Goal: Task Accomplishment & Management: Use online tool/utility

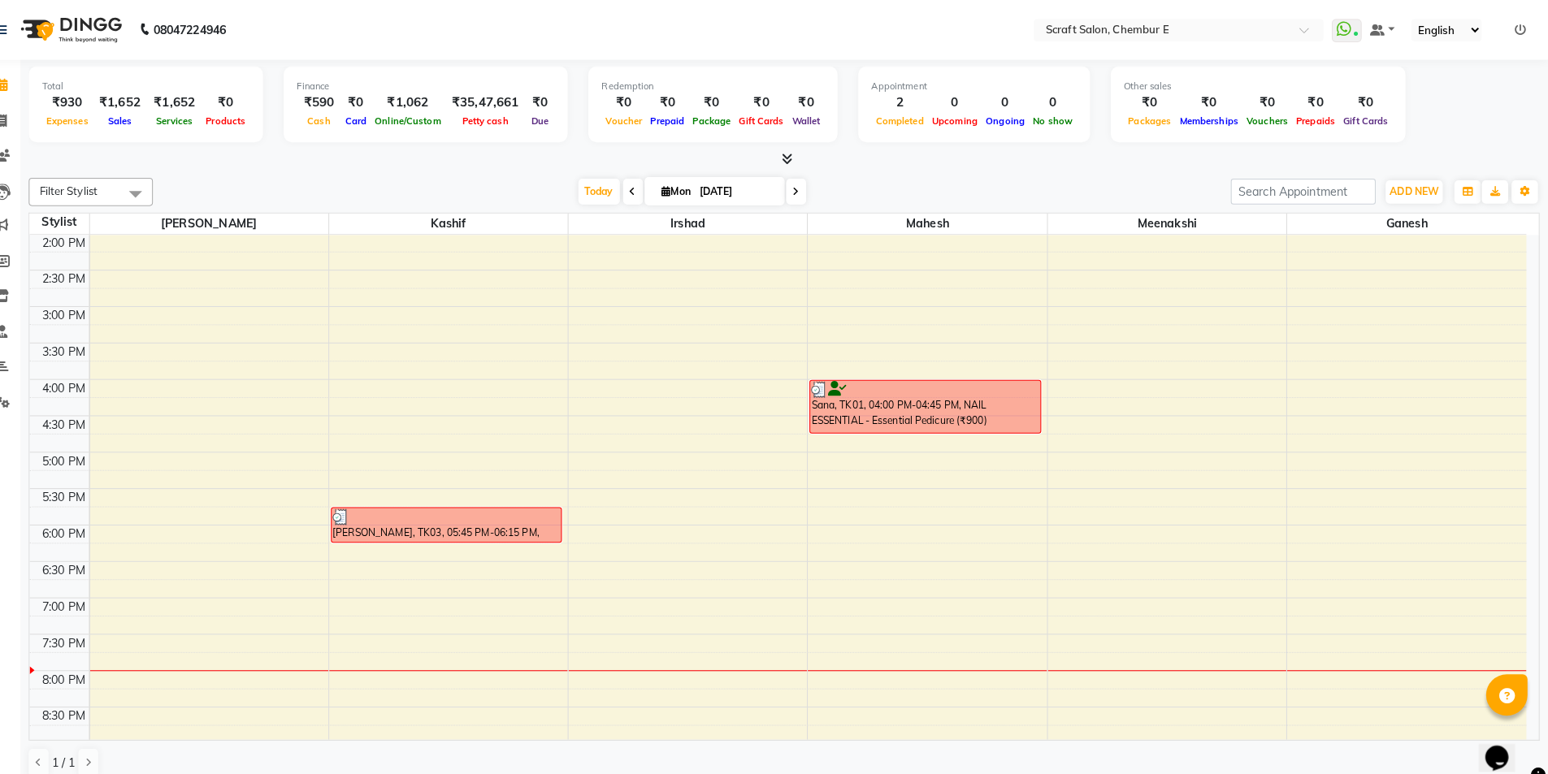
scroll to position [352, 0]
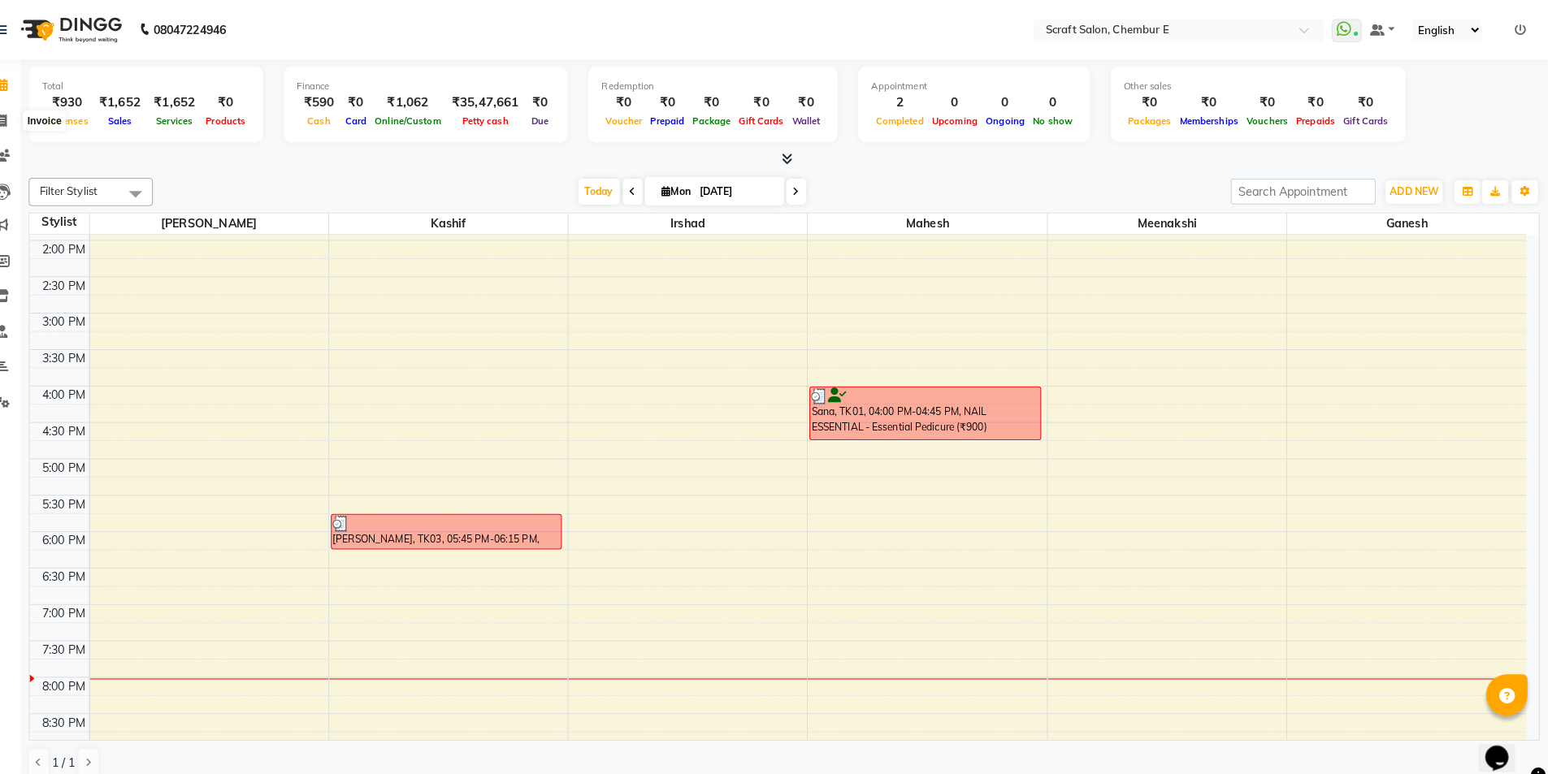
click at [30, 113] on icon at bounding box center [30, 118] width 9 height 12
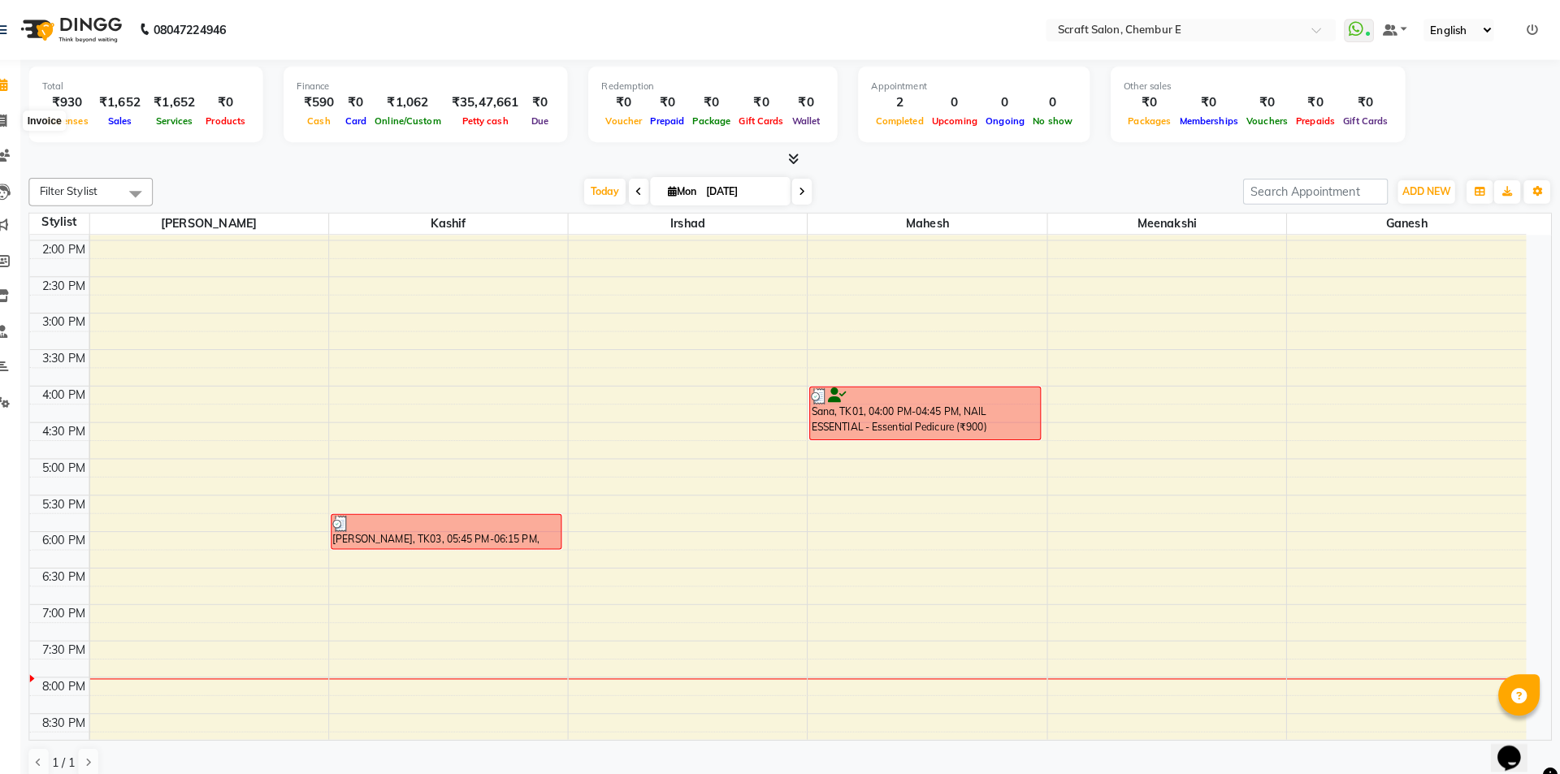
select select "3922"
select select "service"
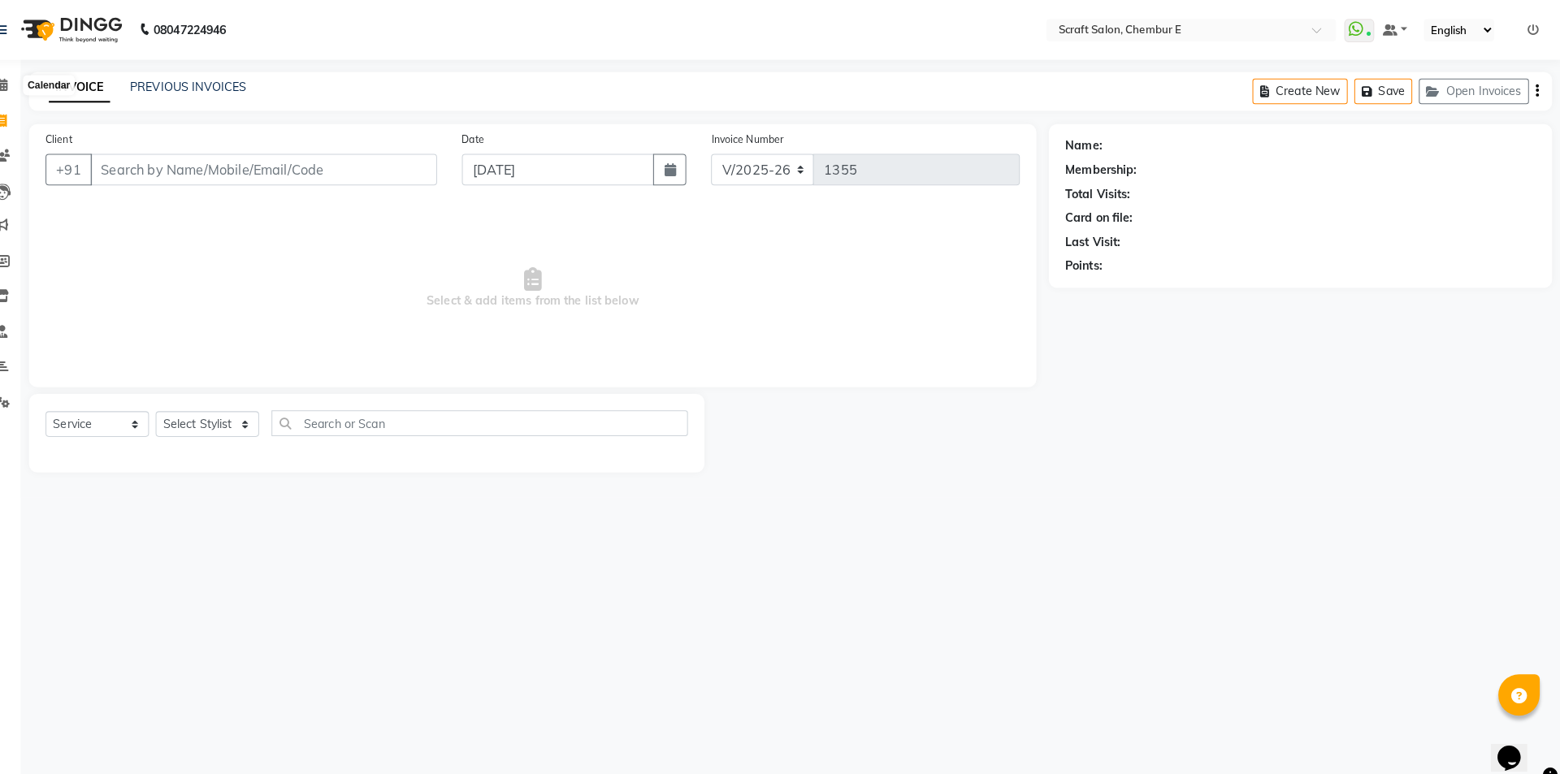
click at [30, 86] on icon at bounding box center [30, 83] width 11 height 12
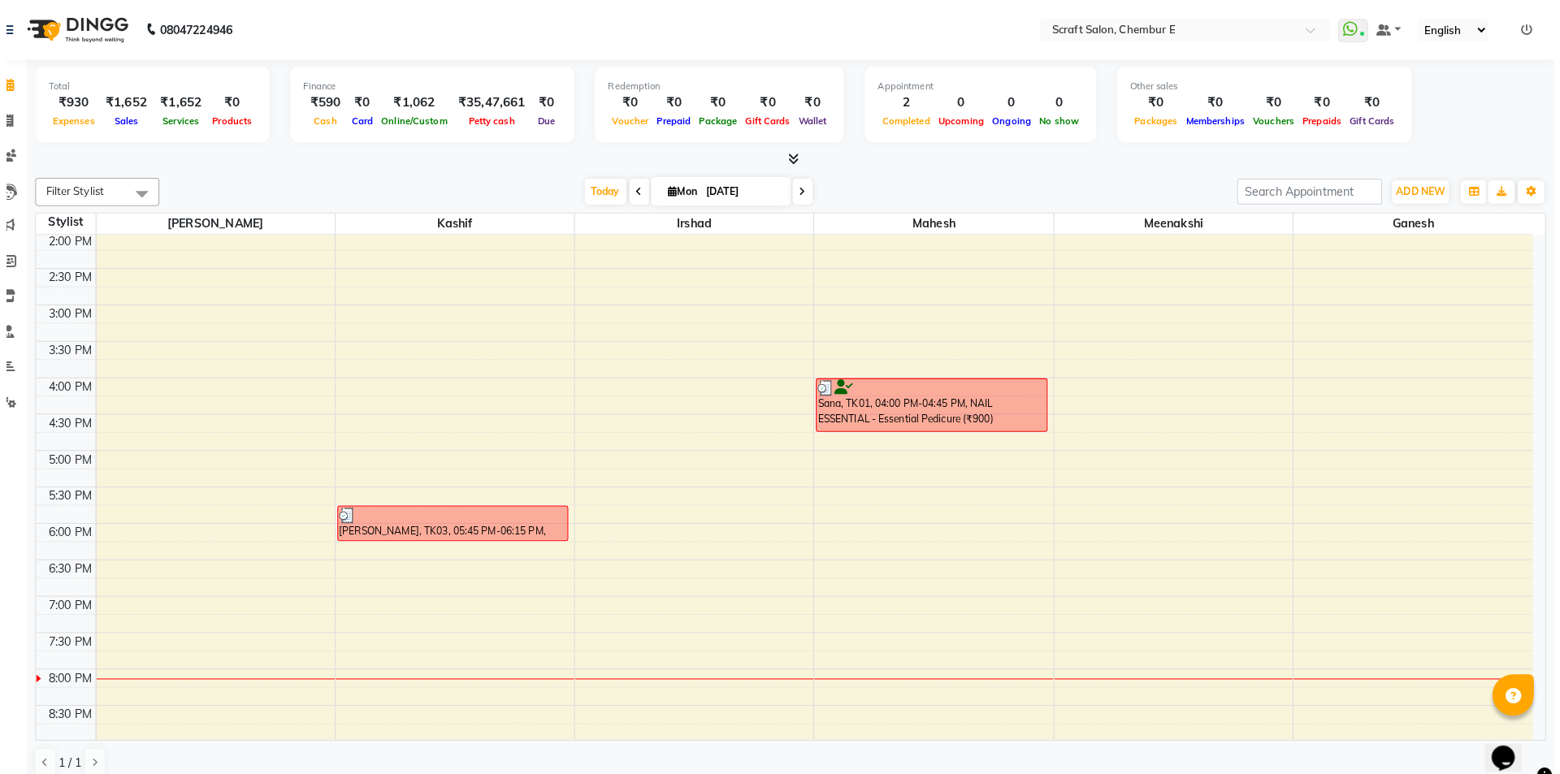
scroll to position [358, 0]
click at [28, 113] on icon at bounding box center [30, 118] width 9 height 12
select select "service"
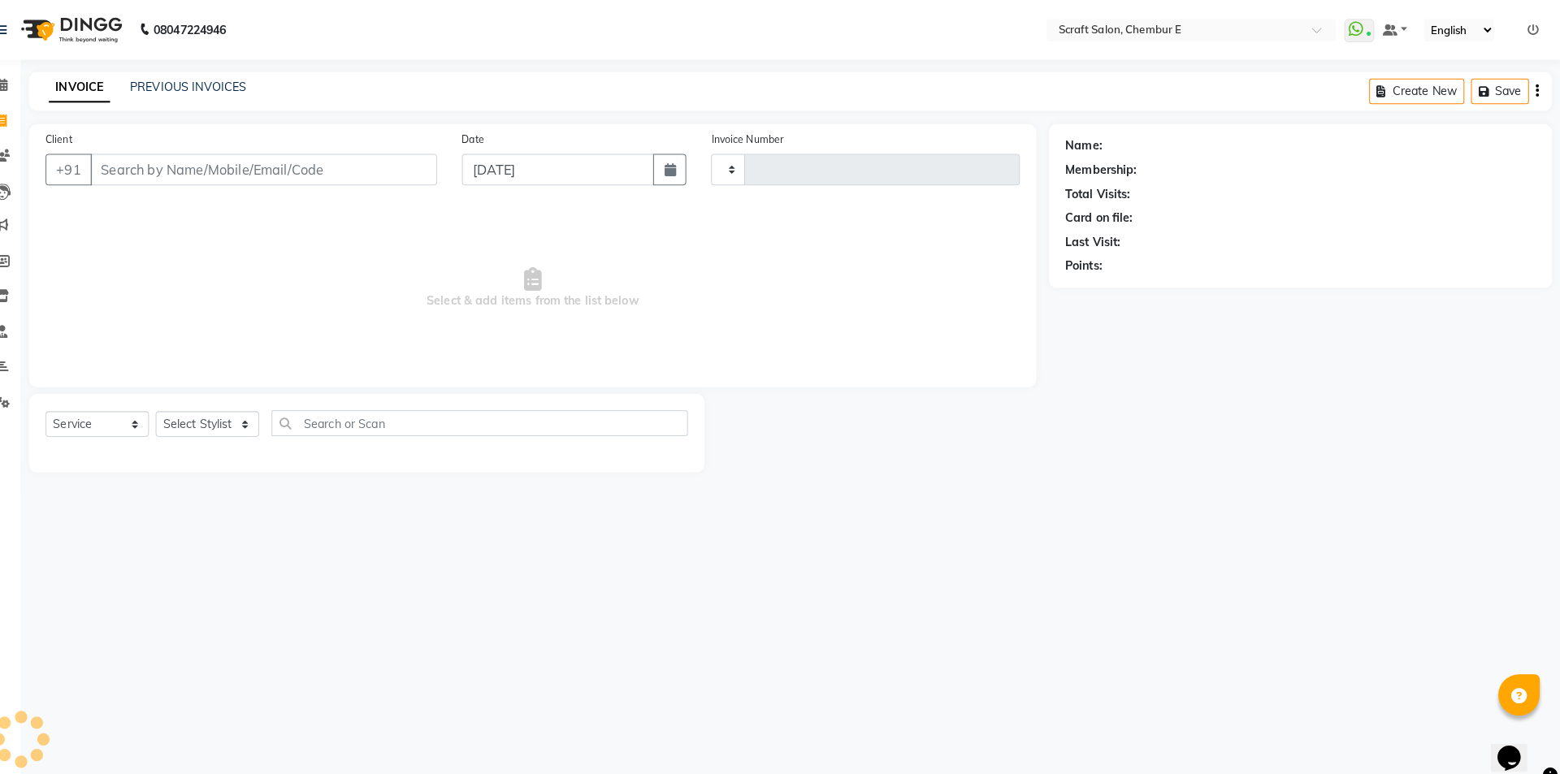
type input "1355"
select select "3922"
drag, startPoint x: 255, startPoint y: 416, endPoint x: 244, endPoint y: 428, distance: 16.7
click at [255, 416] on select "Select Stylist" at bounding box center [232, 416] width 102 height 25
select select "50347"
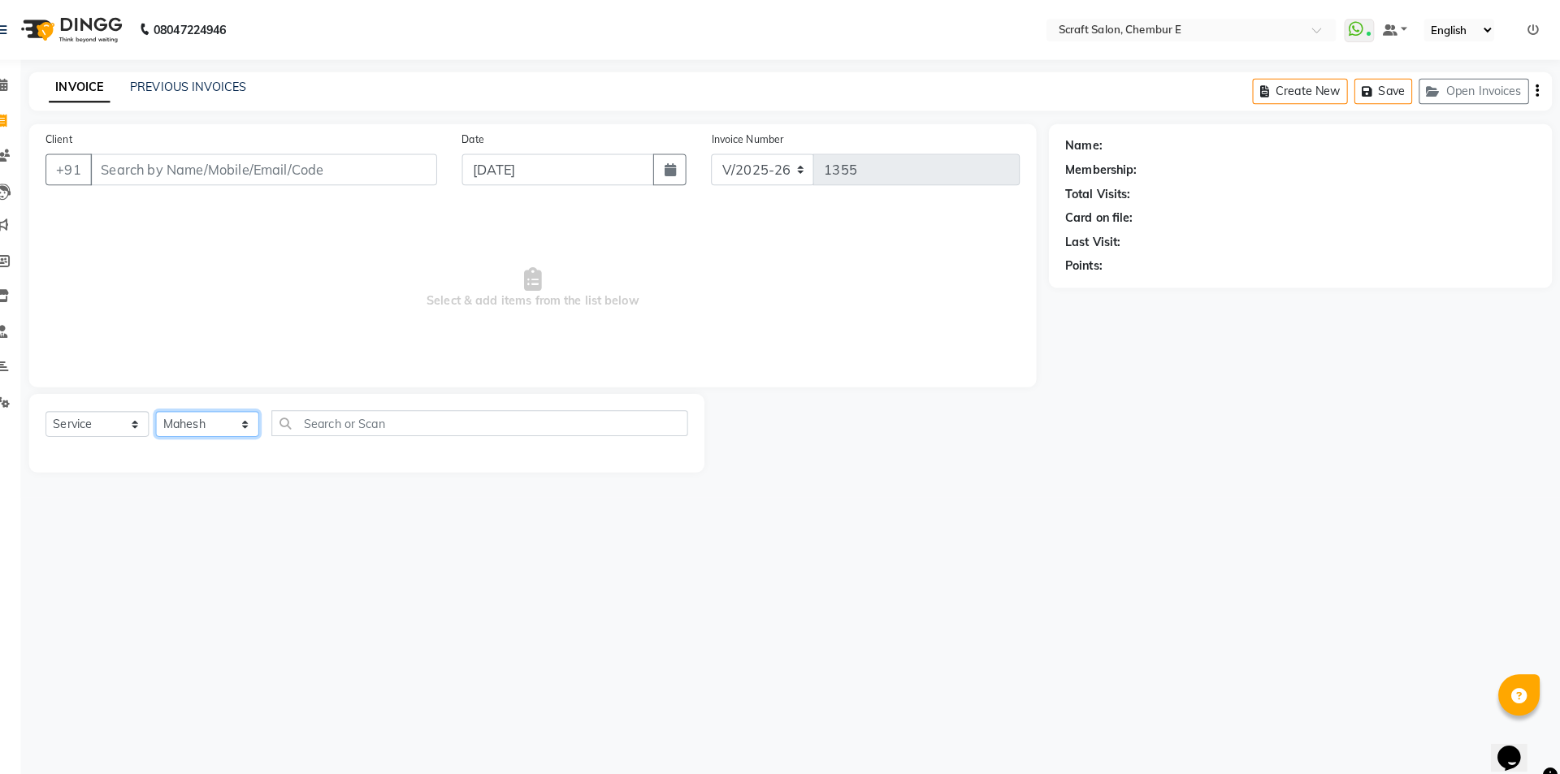
click at [181, 404] on select "Select Stylist Frontdesk Ganesh Irshad Kashif Mahesh Meenakshi Rasika Shahin Sh…" at bounding box center [232, 416] width 102 height 25
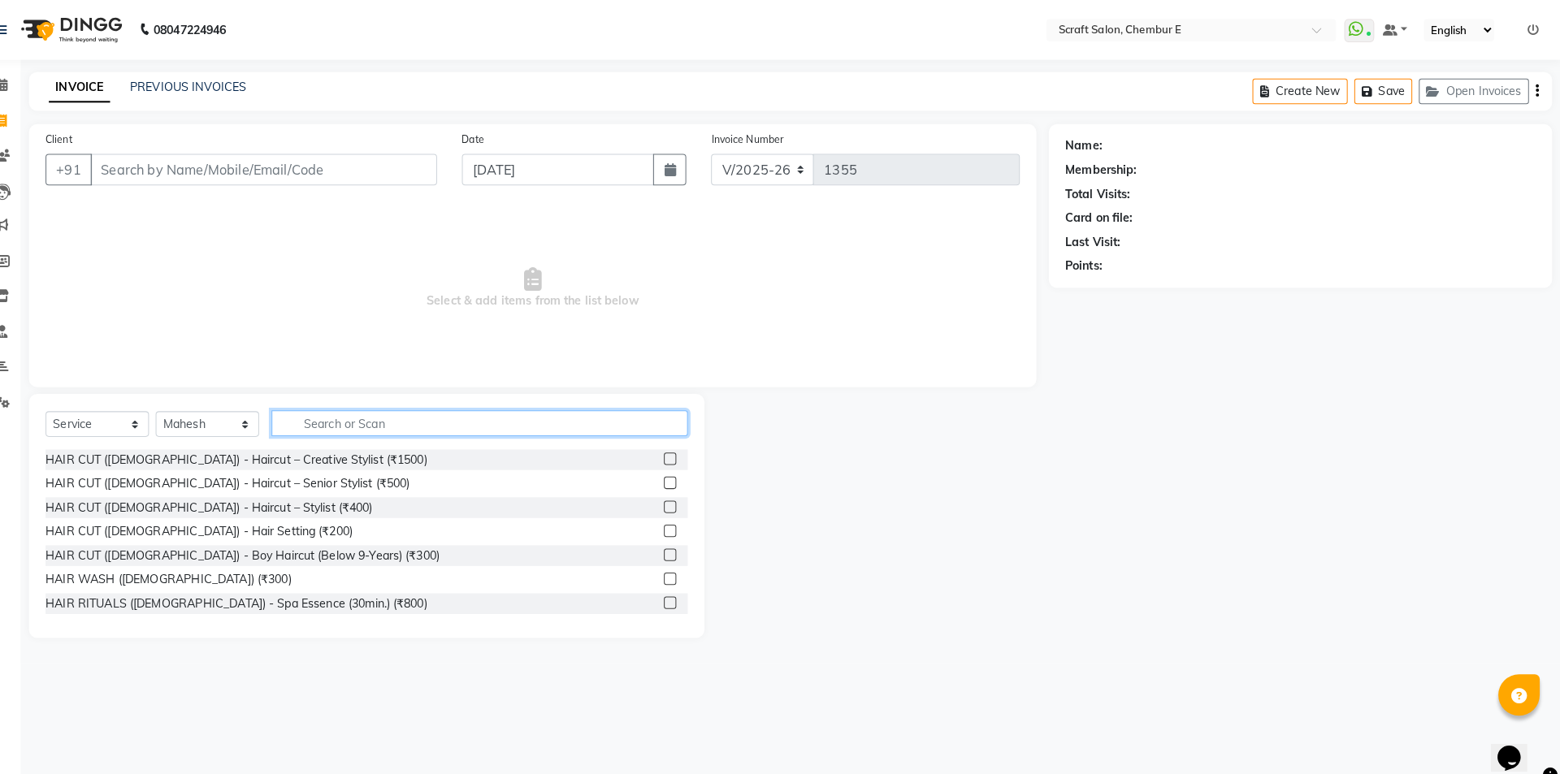
click at [343, 409] on input "text" at bounding box center [499, 415] width 409 height 25
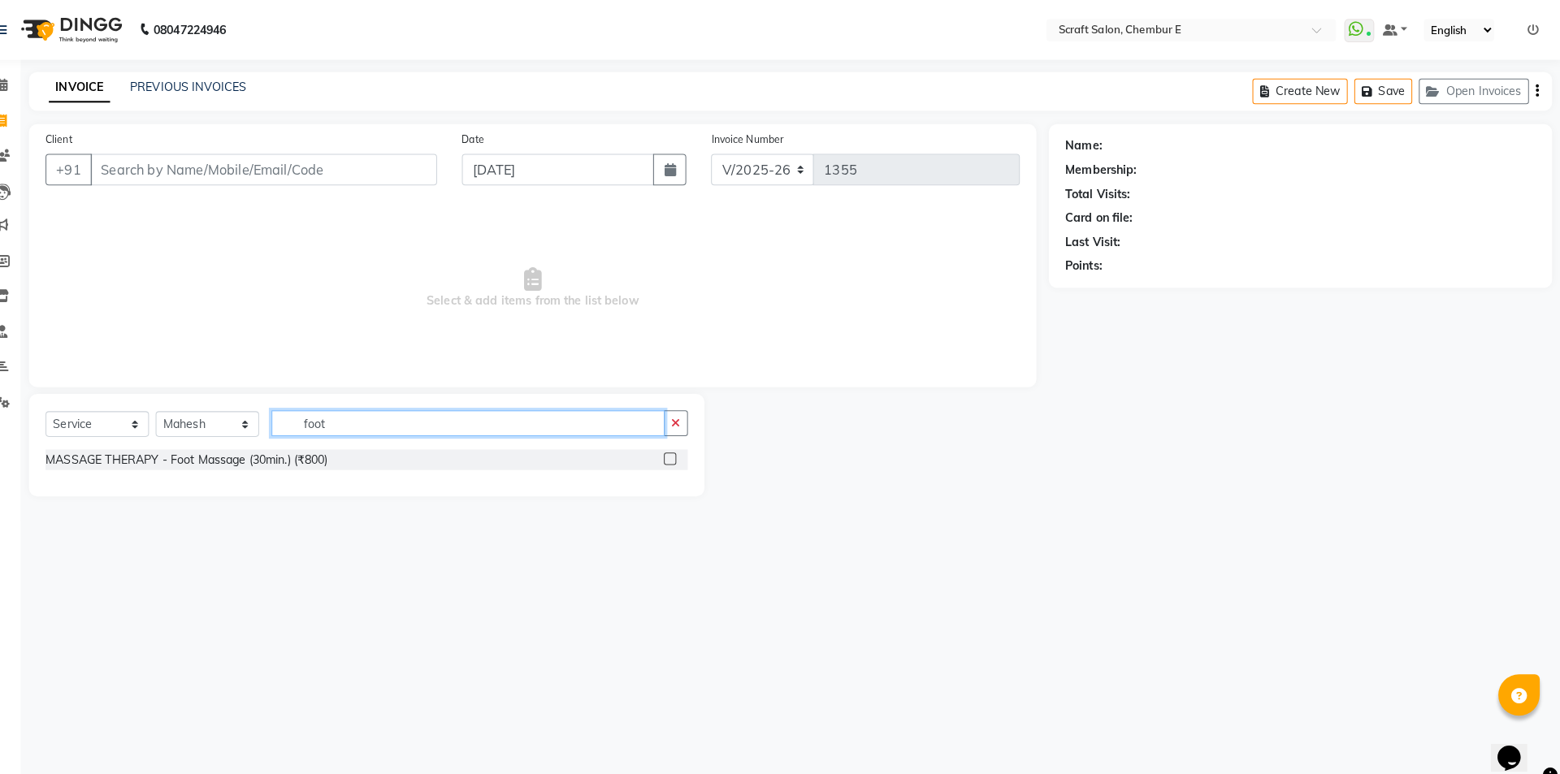
type input "foot"
click at [685, 452] on label at bounding box center [686, 450] width 12 height 12
click at [685, 452] on input "checkbox" at bounding box center [685, 451] width 11 height 11
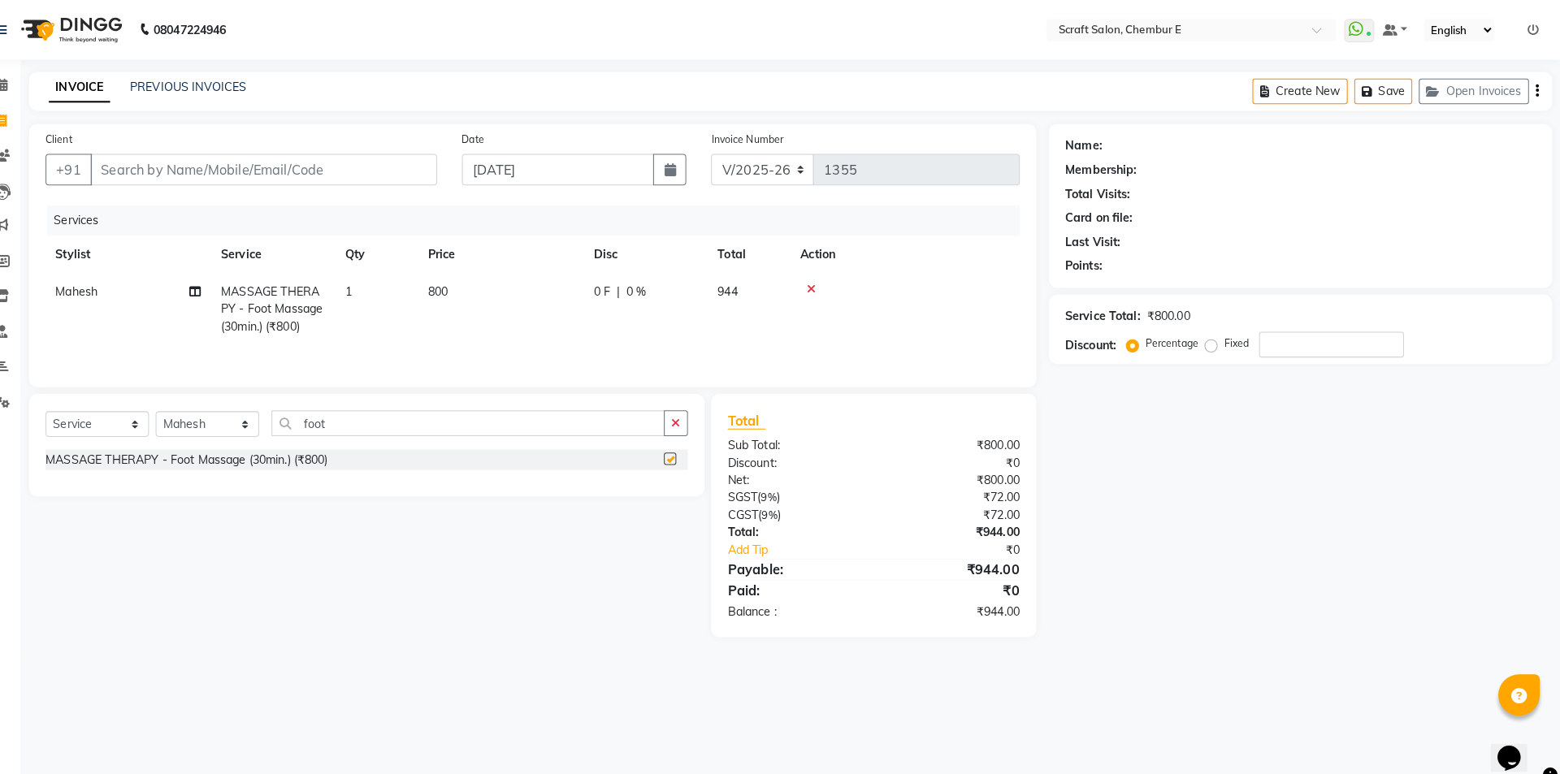
checkbox input "false"
click at [358, 414] on input "foot" at bounding box center [488, 415] width 386 height 25
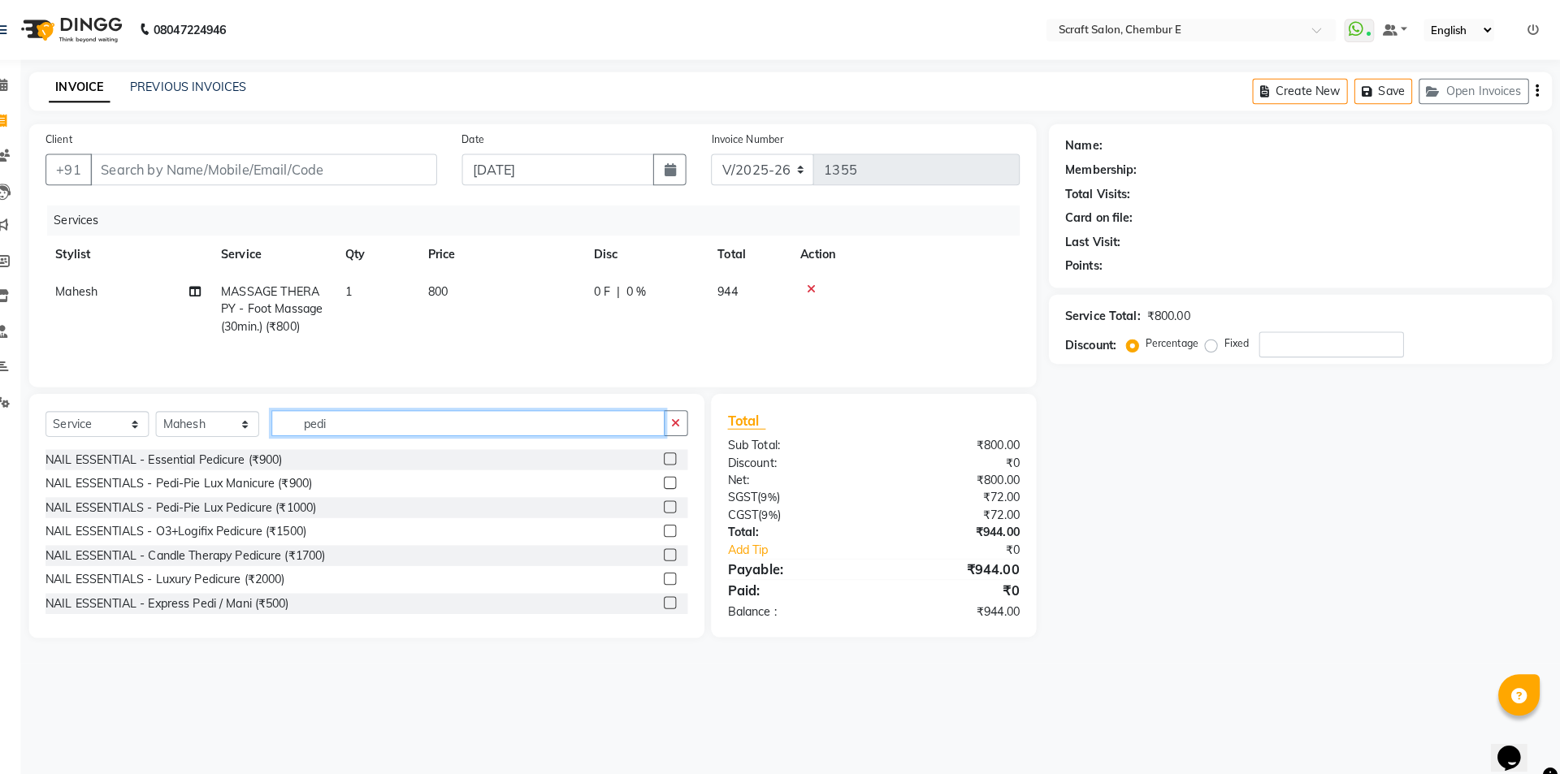
type input "pedi"
click at [680, 445] on label at bounding box center [686, 450] width 12 height 12
click at [680, 446] on input "checkbox" at bounding box center [685, 451] width 11 height 11
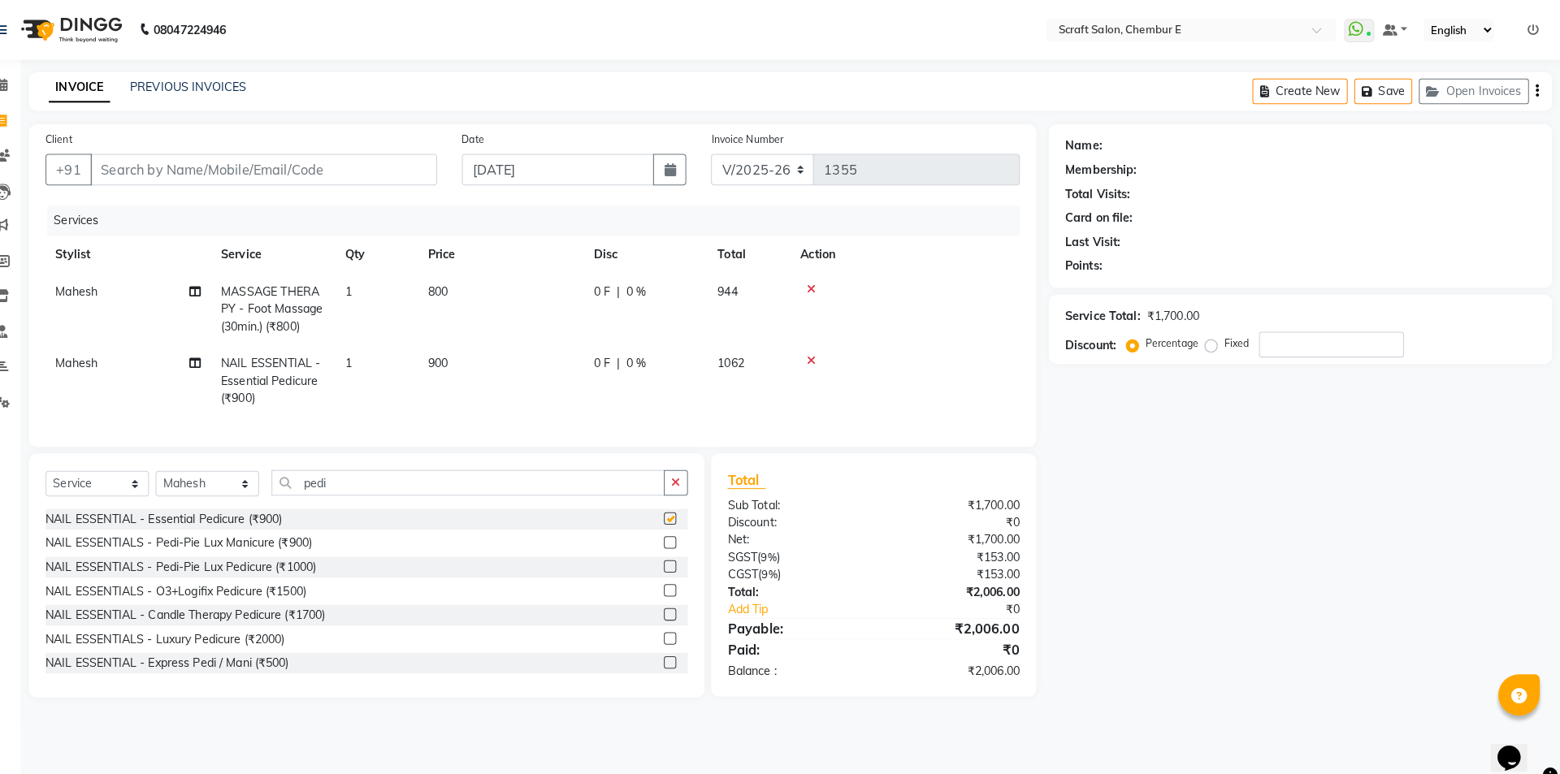
checkbox input "false"
click at [432, 163] on input "Client" at bounding box center [287, 166] width 340 height 31
type input "s"
type input "0"
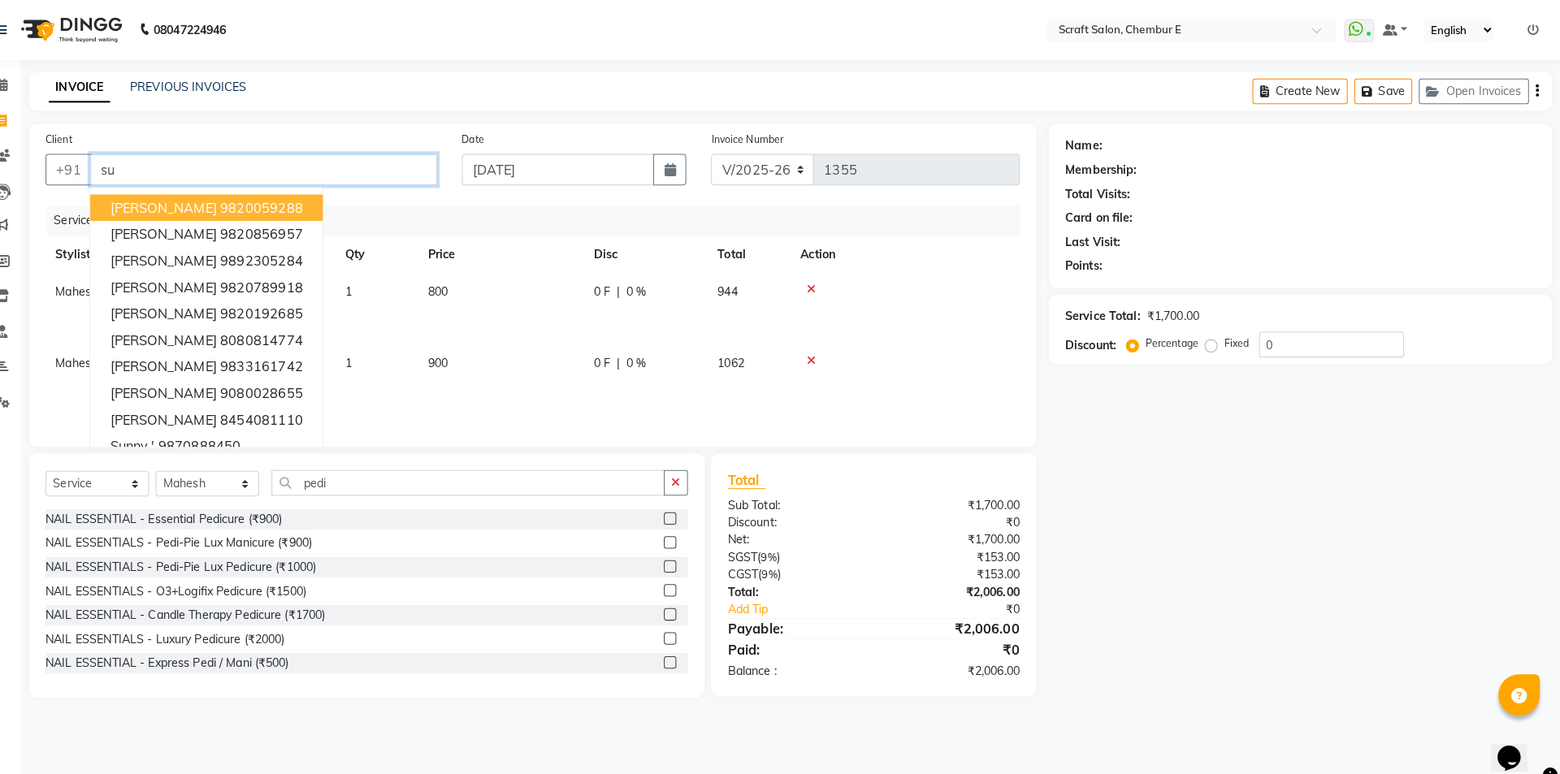
type input "s"
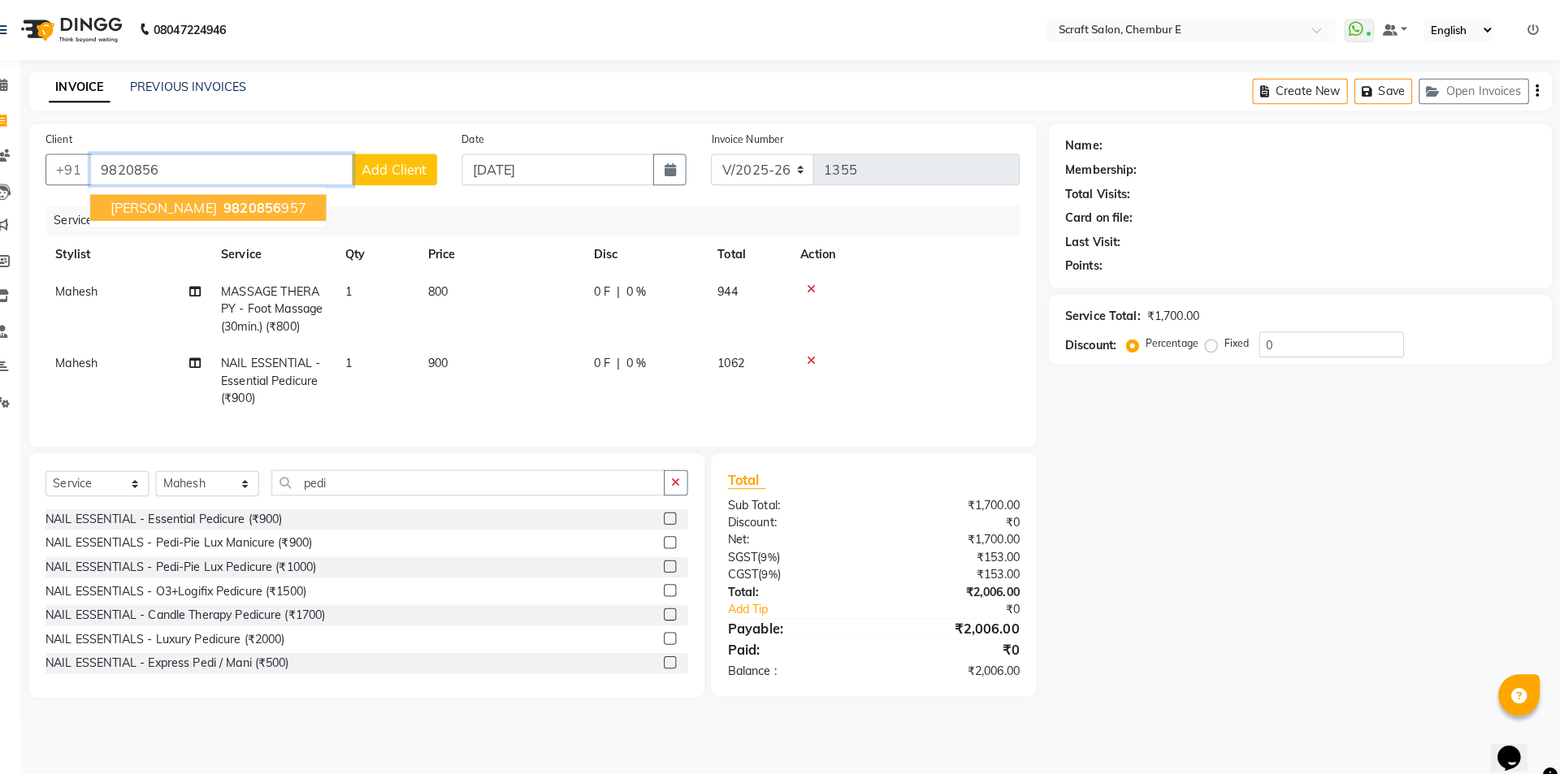
click at [280, 207] on ngb-highlight "9820856 957" at bounding box center [287, 204] width 84 height 16
type input "9820856957"
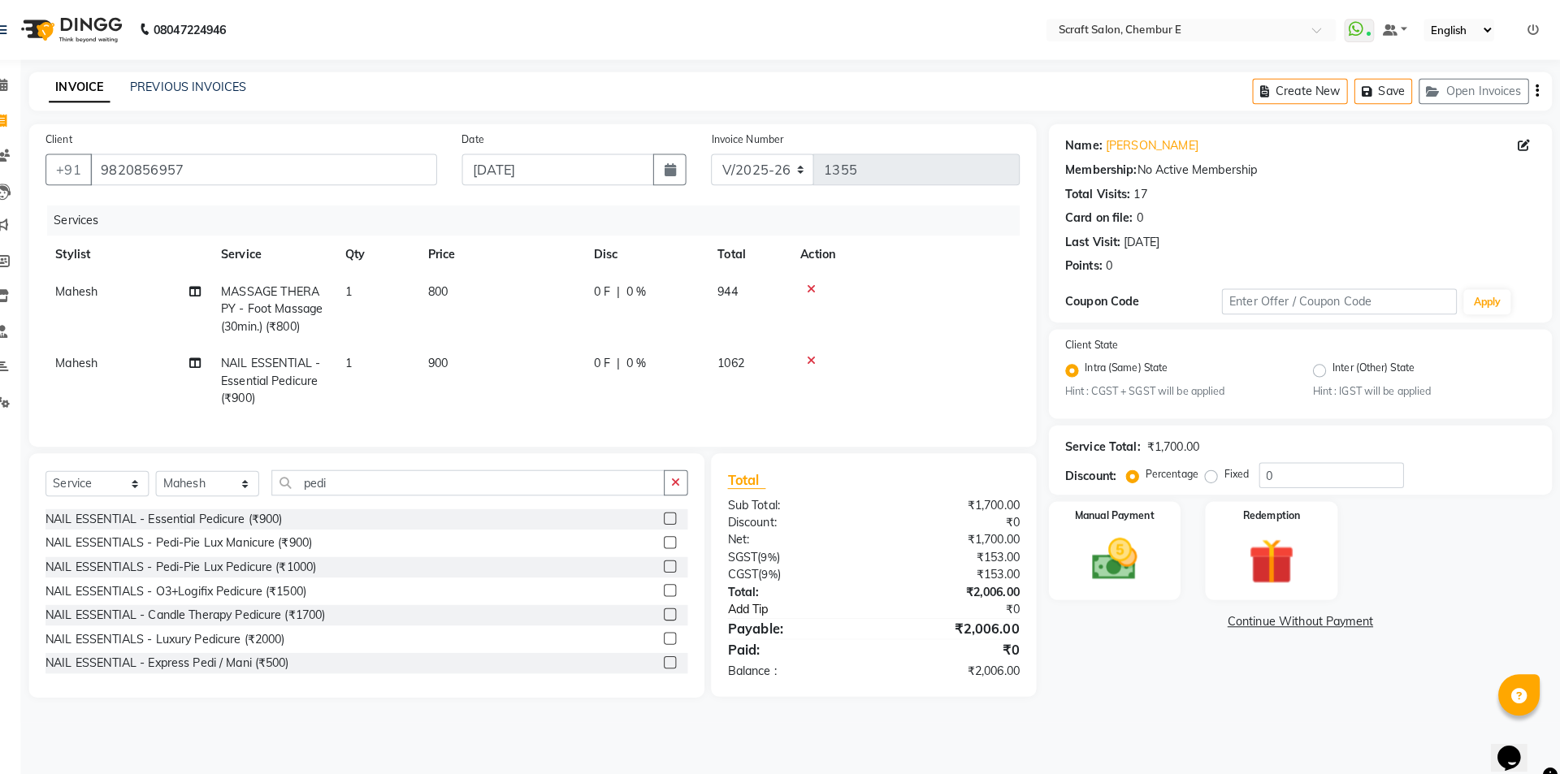
click at [760, 607] on link "Add Tip" at bounding box center [820, 598] width 181 height 17
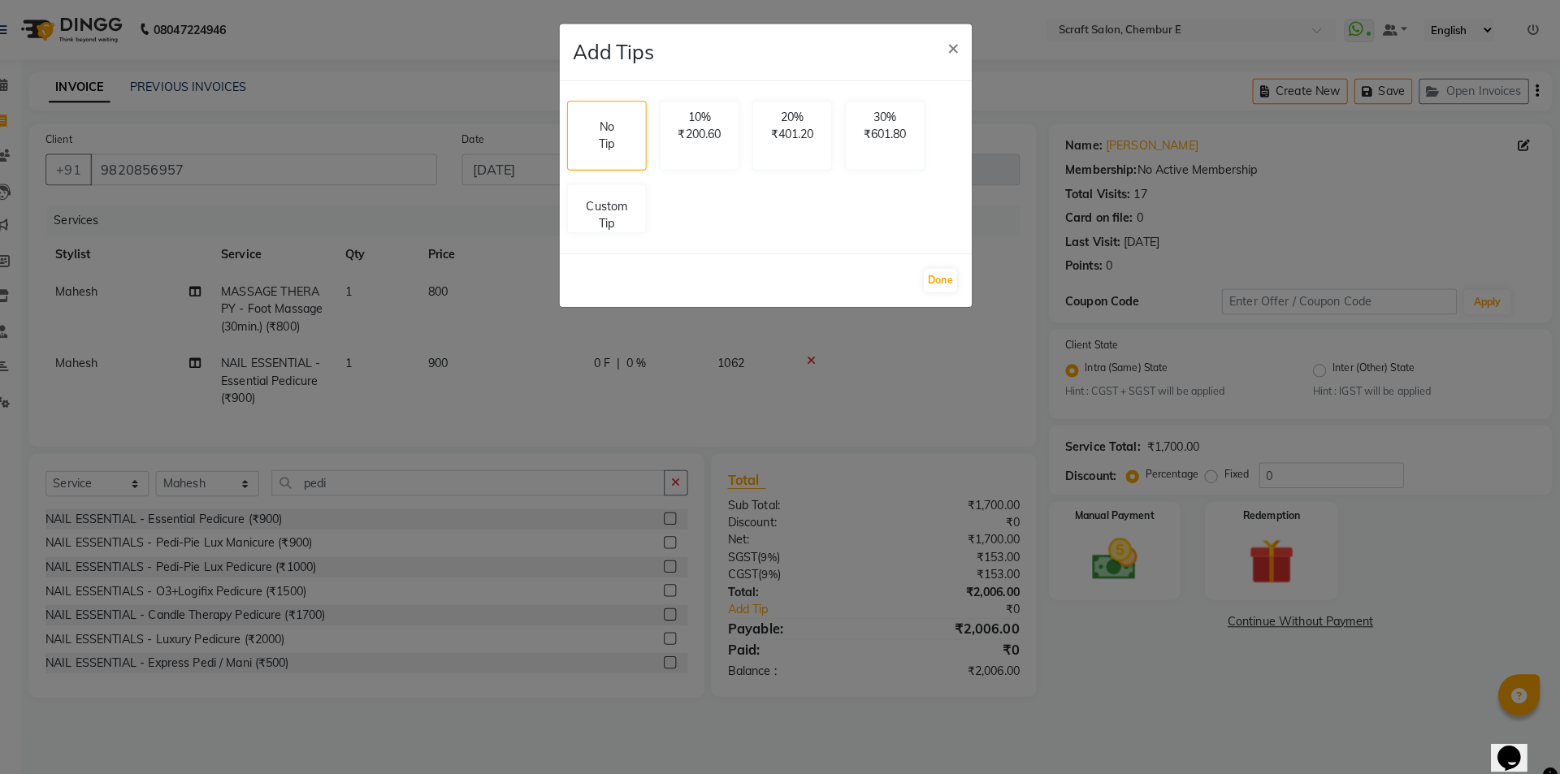
click at [630, 175] on div "No Tip 10% ₹200.60 20% ₹401.20 30% ₹601.80 Custom Tip" at bounding box center [779, 164] width 403 height 143
click at [630, 180] on div "Custom Tip" at bounding box center [624, 201] width 78 height 49
select select "50347"
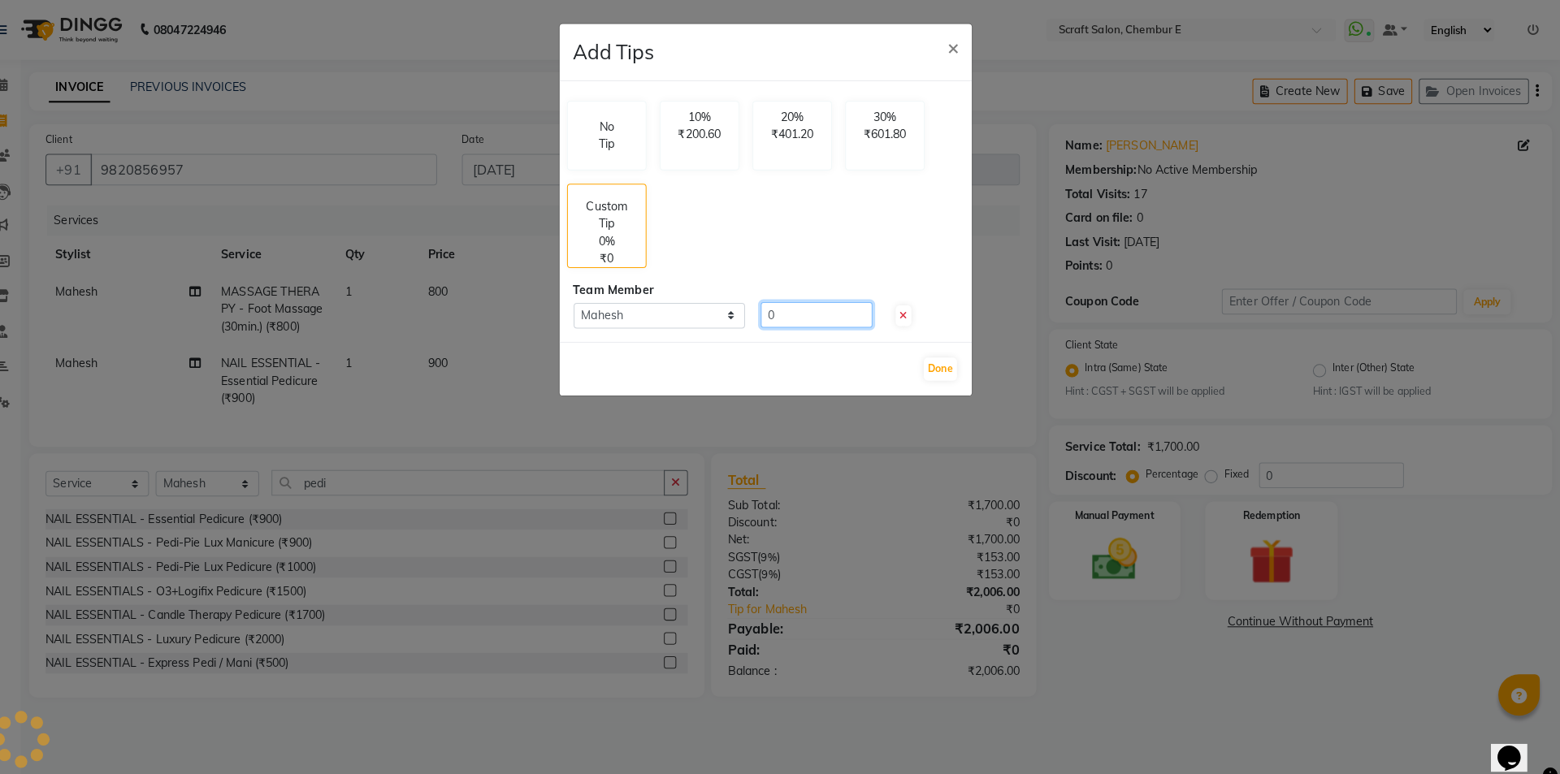
click at [808, 298] on input "0" at bounding box center [830, 309] width 110 height 25
type input "94"
click at [960, 357] on button "Done" at bounding box center [951, 362] width 32 height 23
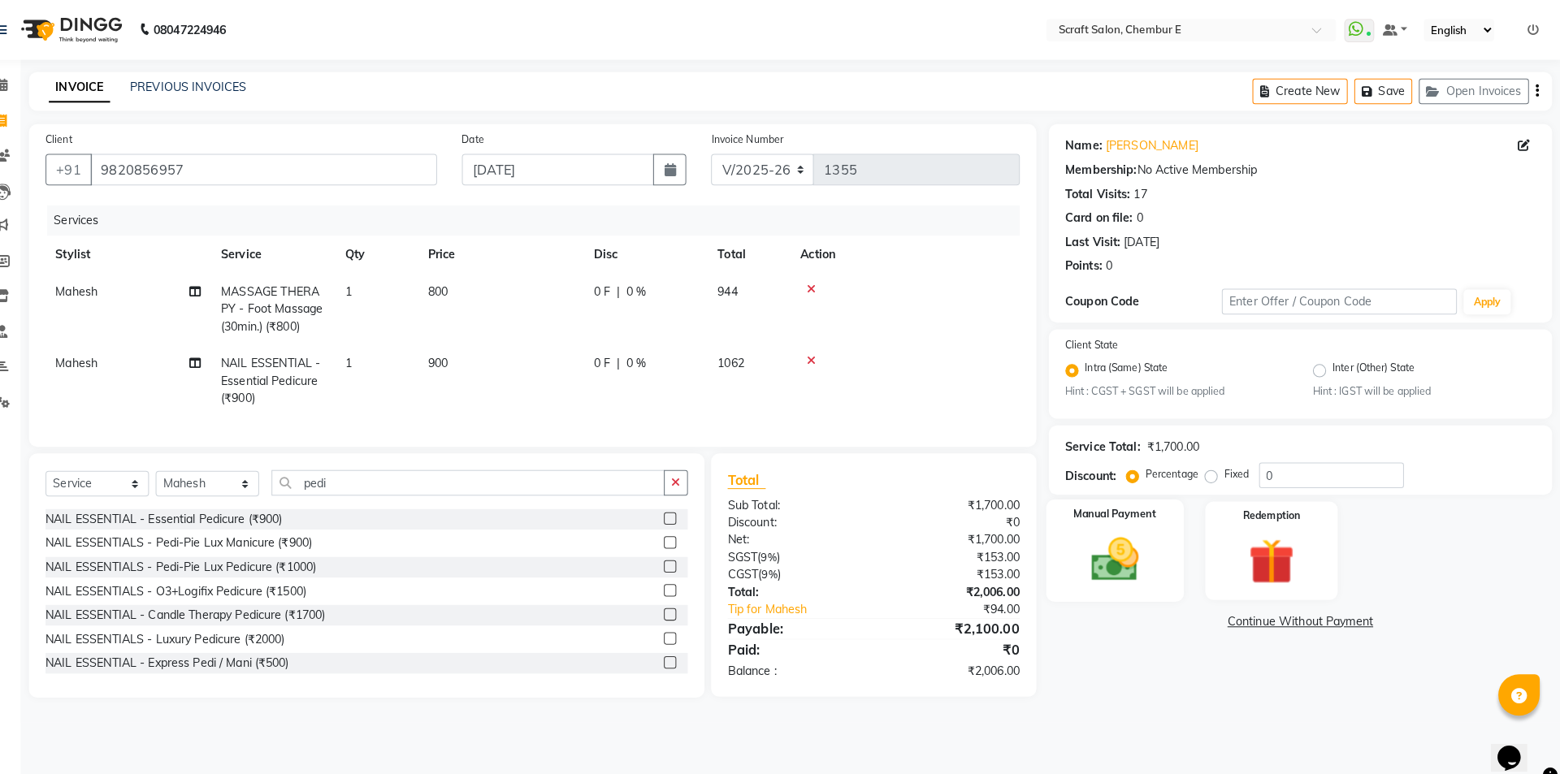
click at [1158, 521] on div "Manual Payment" at bounding box center [1121, 541] width 135 height 100
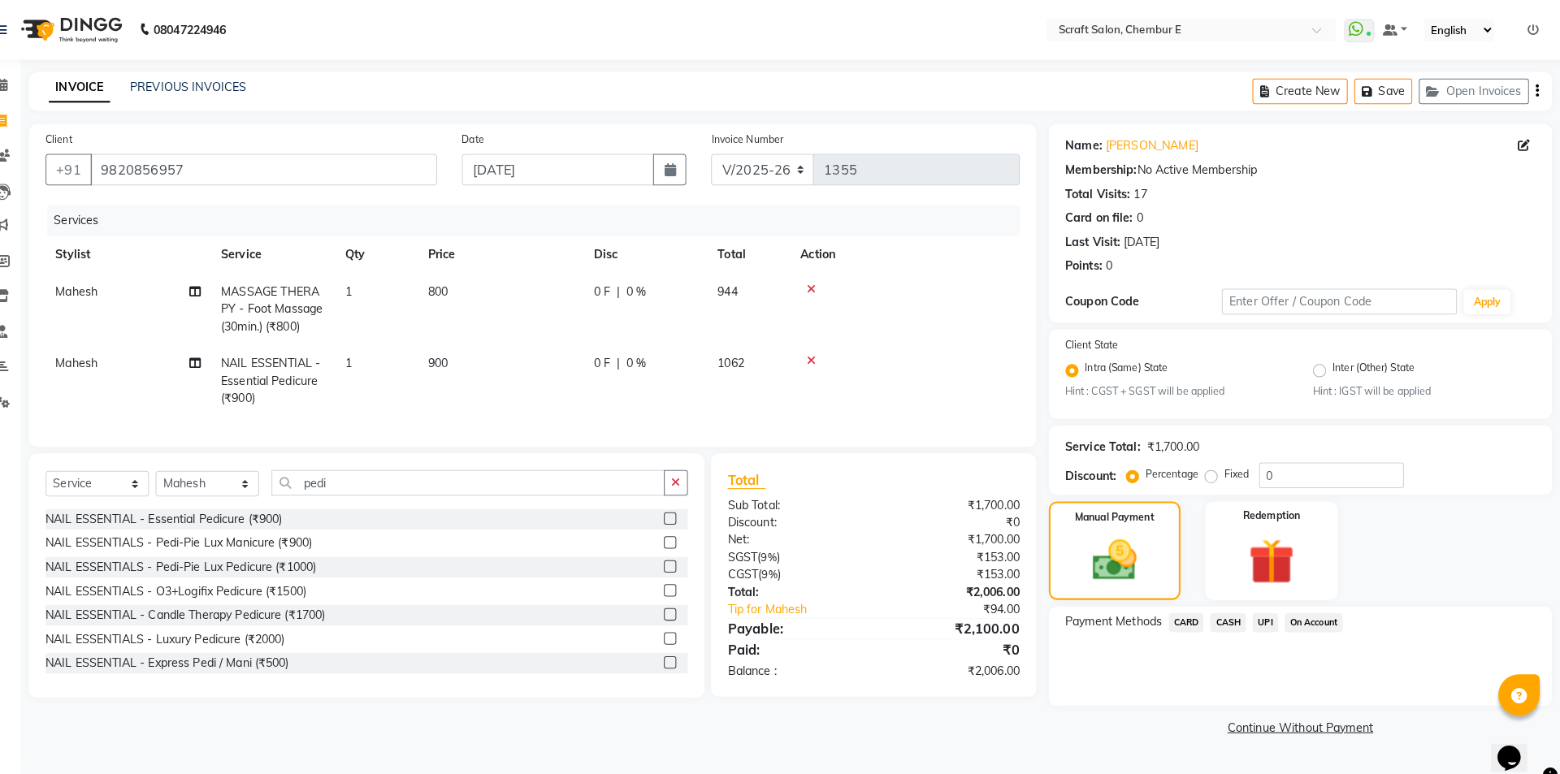
click at [1263, 609] on span "UPI" at bounding box center [1270, 611] width 25 height 19
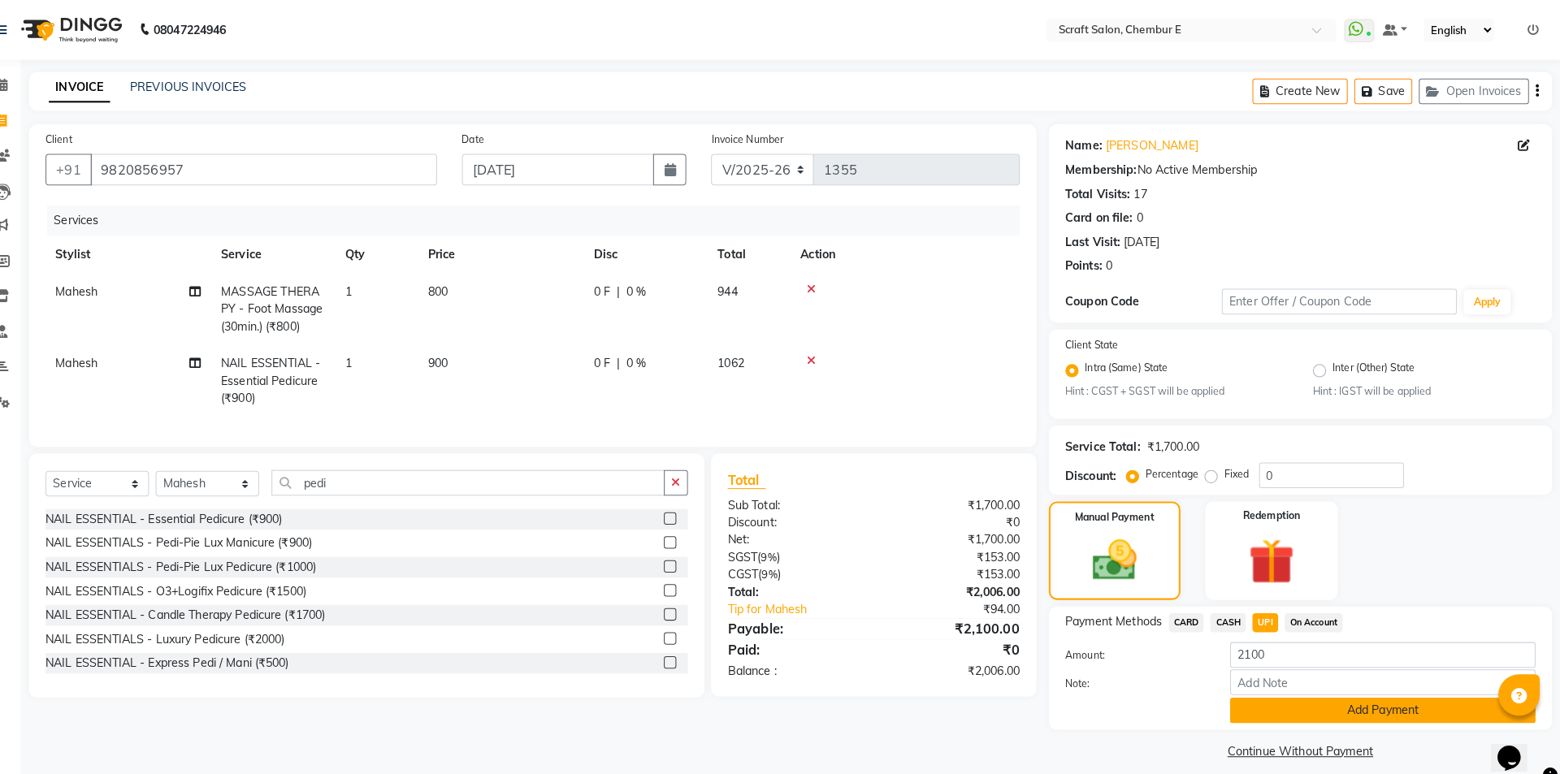
click at [1332, 699] on button "Add Payment" at bounding box center [1386, 697] width 300 height 25
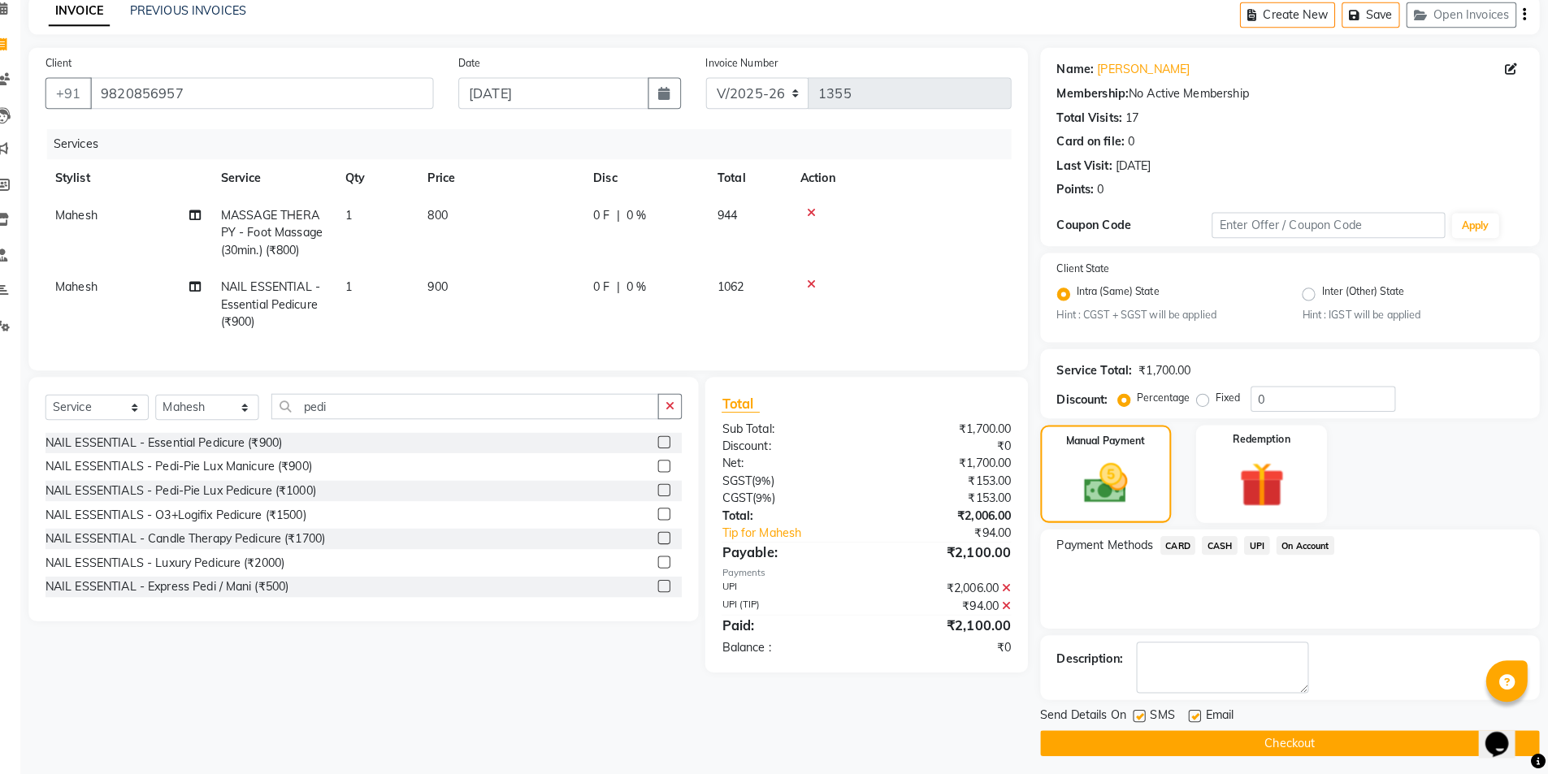
scroll to position [67, 0]
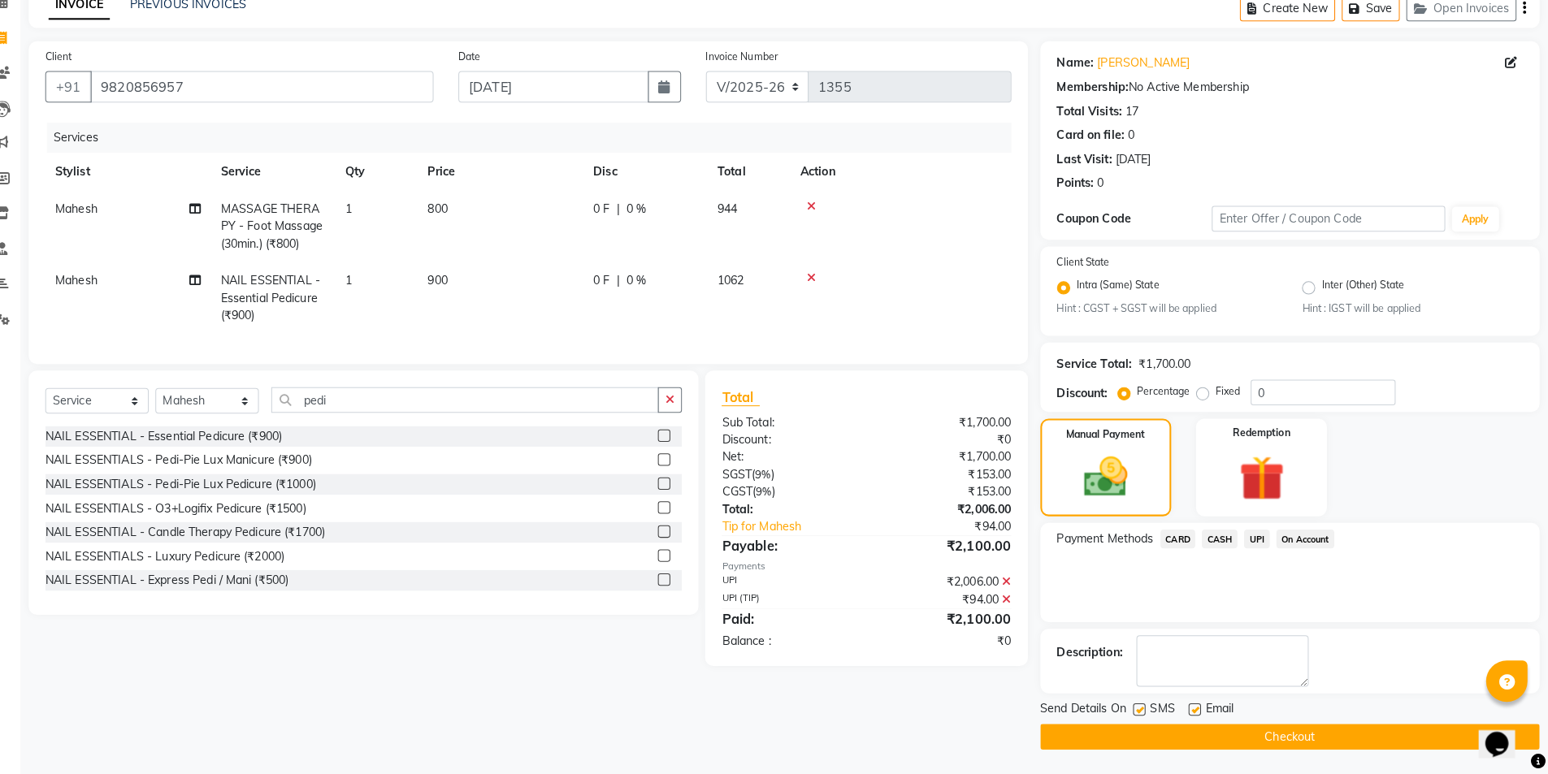
click at [1203, 703] on div "Email" at bounding box center [1224, 711] width 58 height 20
click at [1198, 712] on label at bounding box center [1201, 710] width 12 height 12
click at [1198, 712] on input "checkbox" at bounding box center [1200, 711] width 11 height 11
checkbox input "false"
click at [1189, 730] on button "Checkout" at bounding box center [1295, 737] width 490 height 25
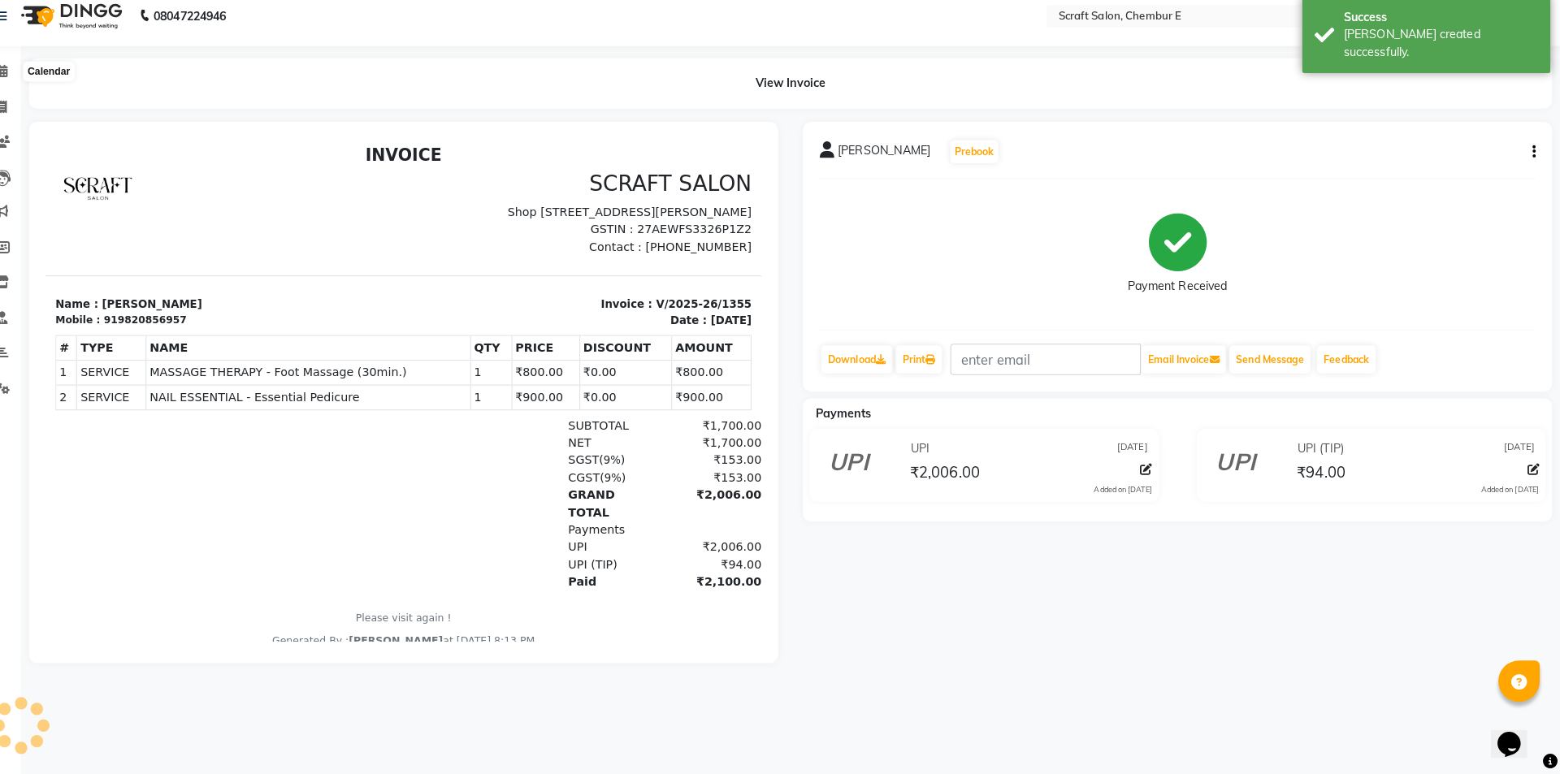
click at [38, 80] on span at bounding box center [30, 84] width 28 height 19
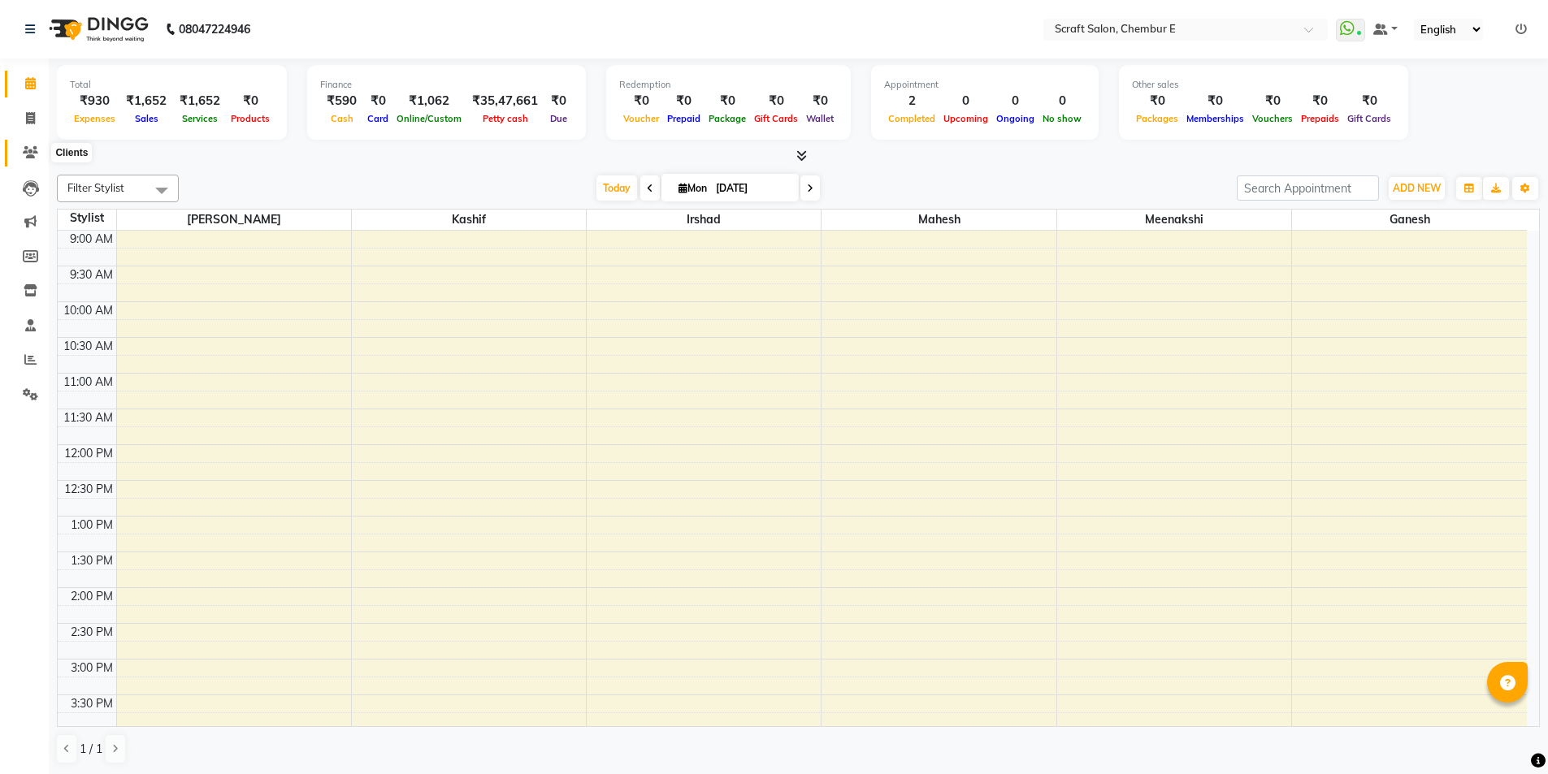
click at [35, 146] on icon at bounding box center [30, 152] width 15 height 12
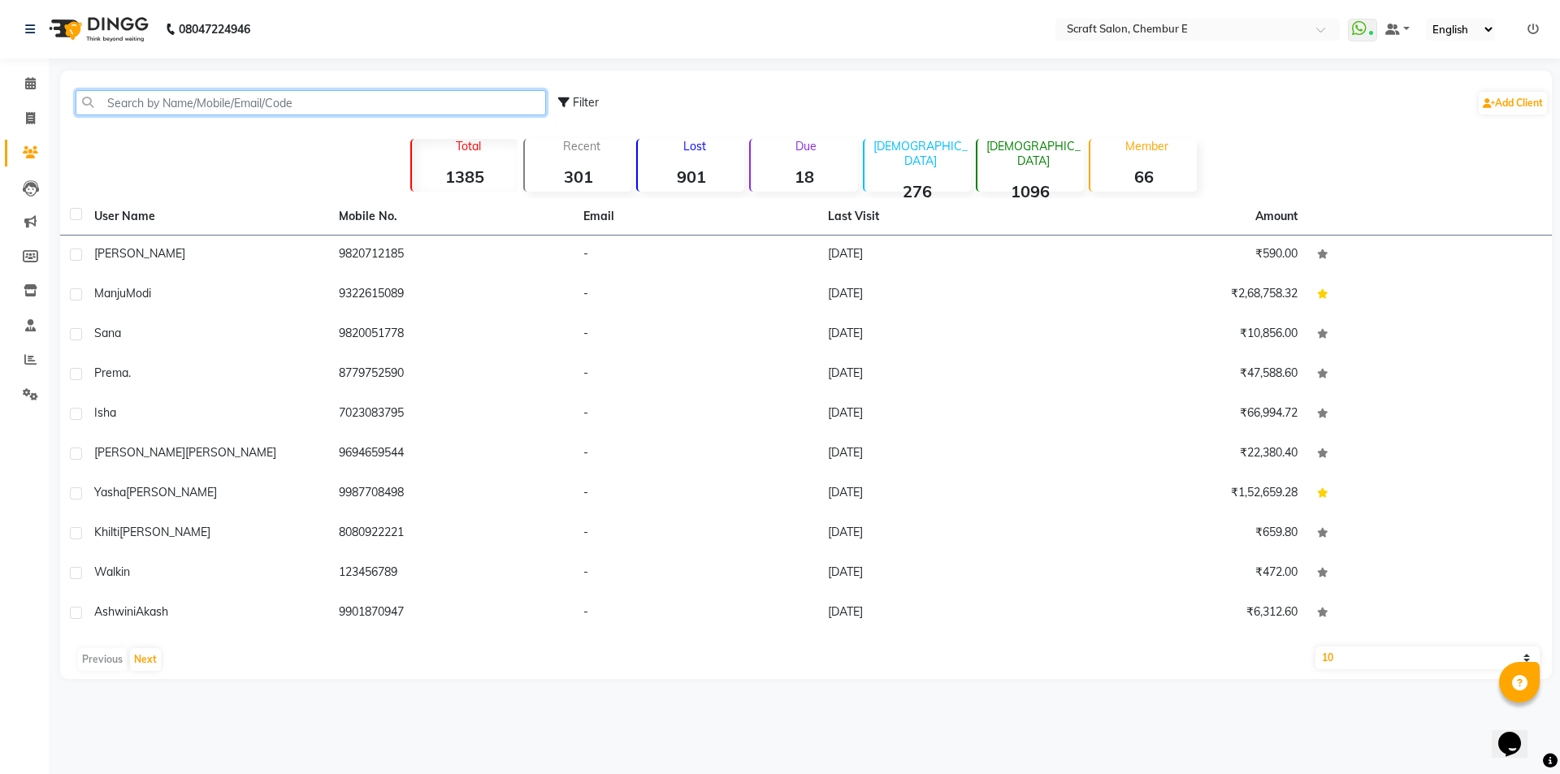
click at [184, 102] on input "text" at bounding box center [311, 102] width 470 height 25
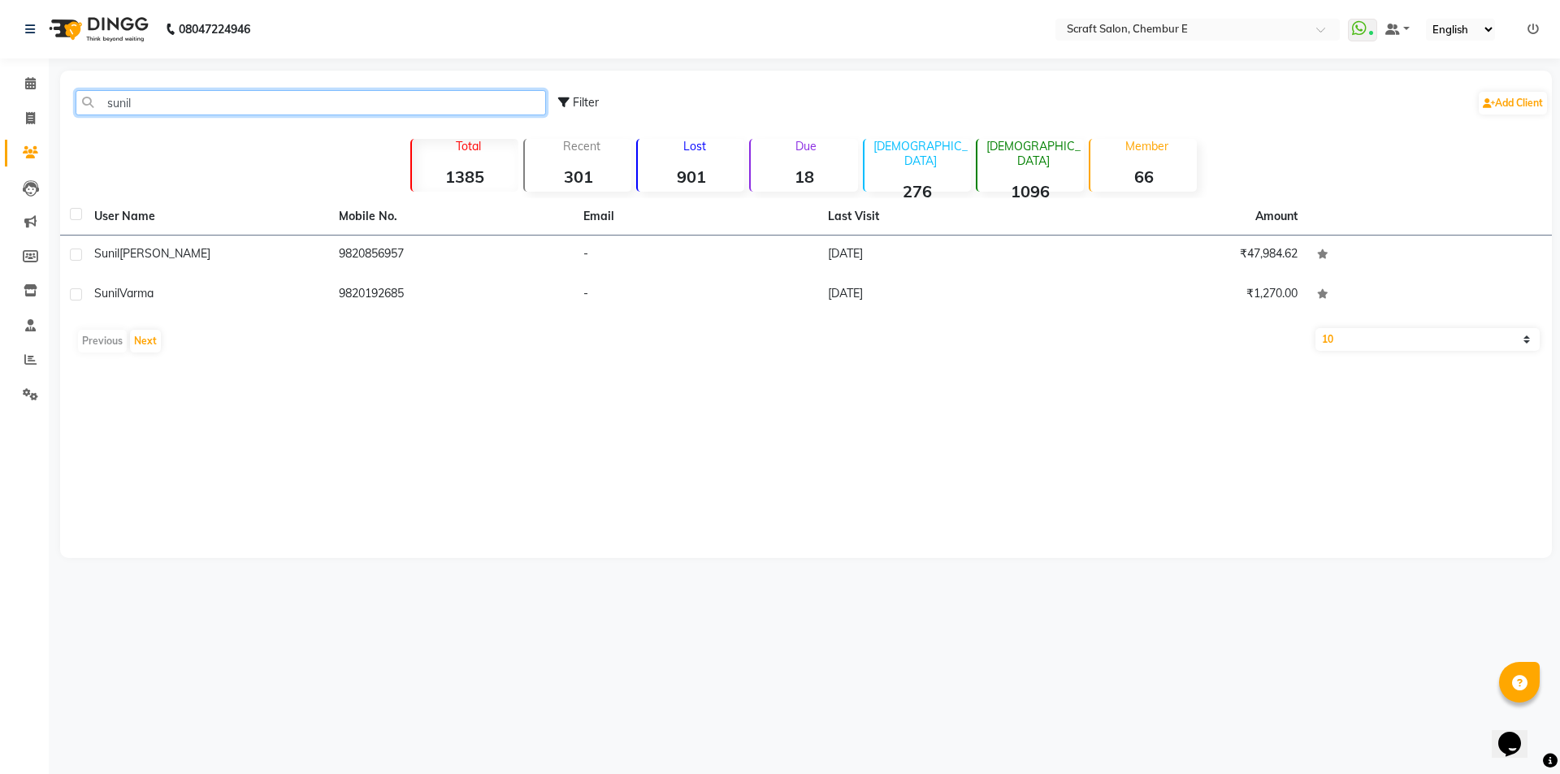
type input "sunil"
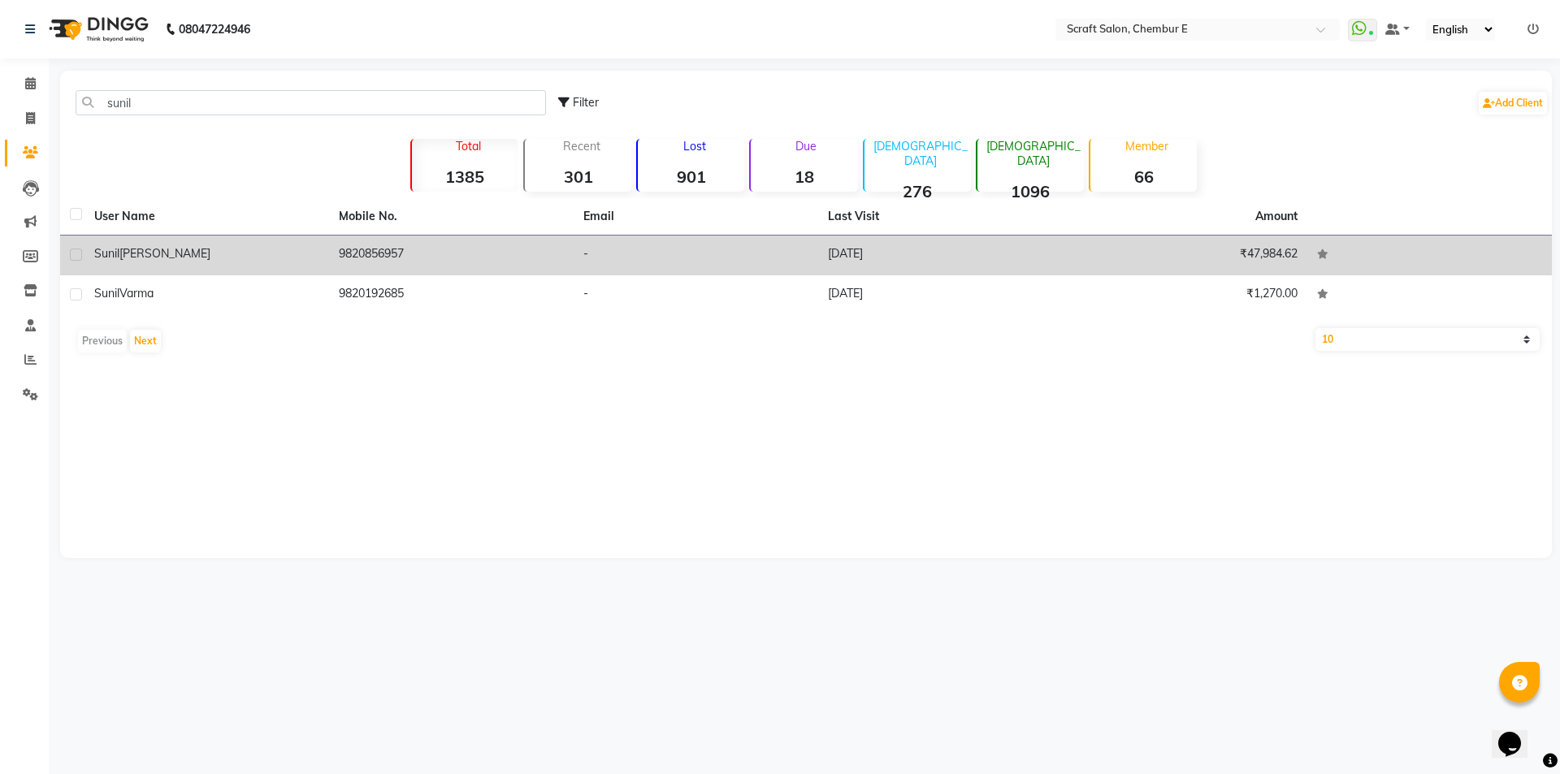
click at [132, 253] on span "Thakkar" at bounding box center [164, 253] width 91 height 15
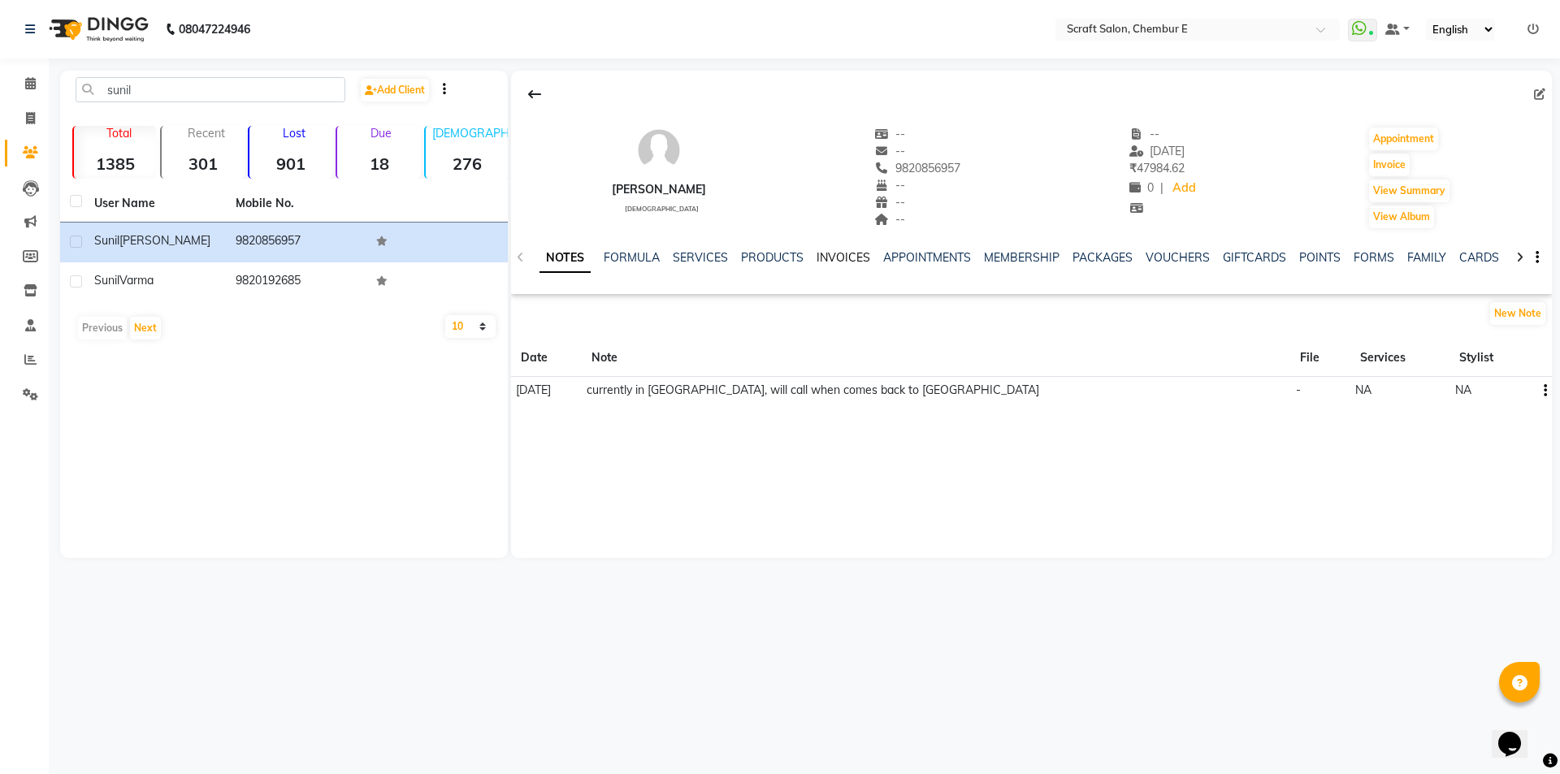
click at [834, 253] on link "INVOICES" at bounding box center [843, 257] width 54 height 15
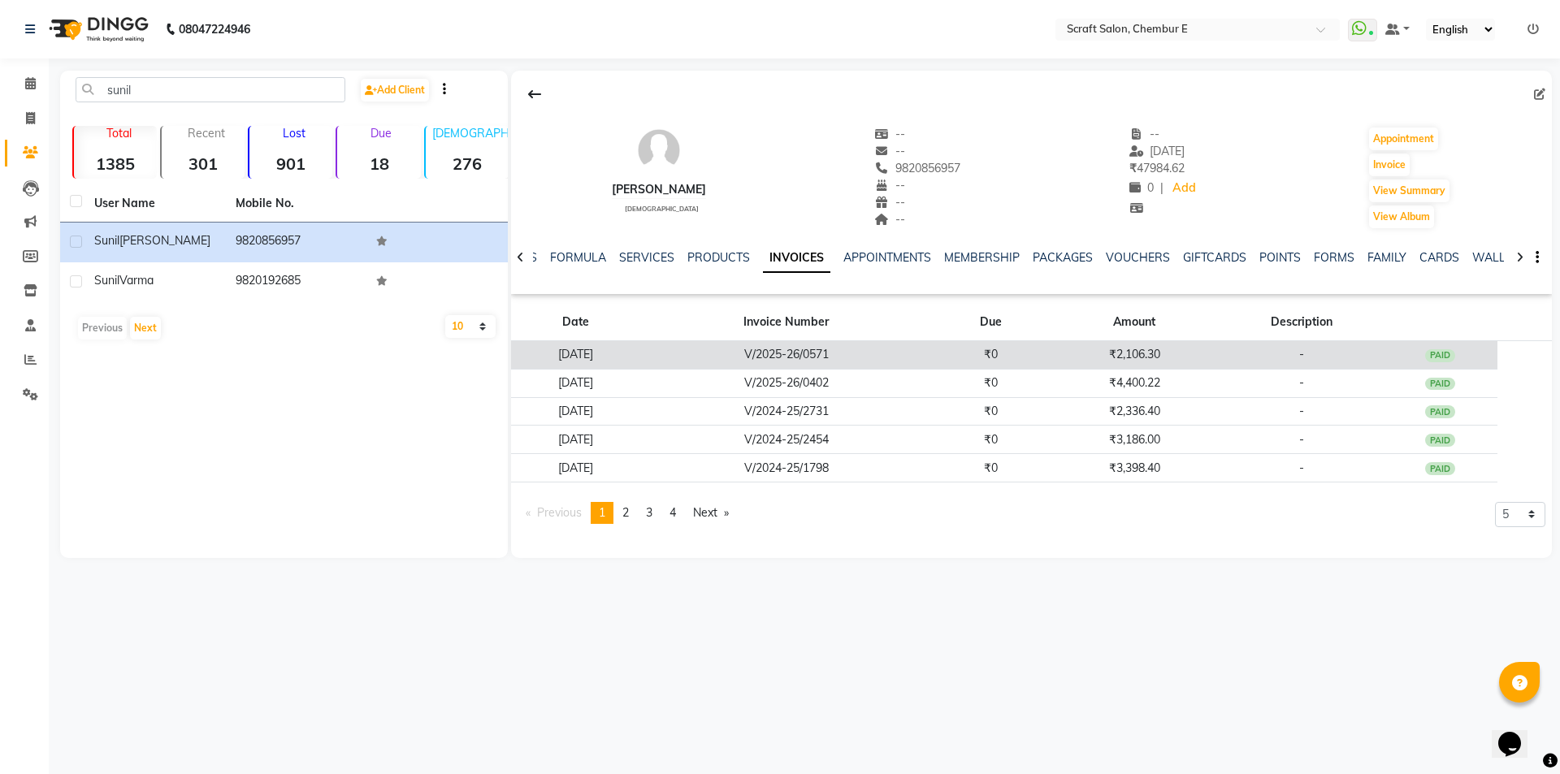
click at [1121, 354] on td "₹2,106.30" at bounding box center [1134, 355] width 172 height 28
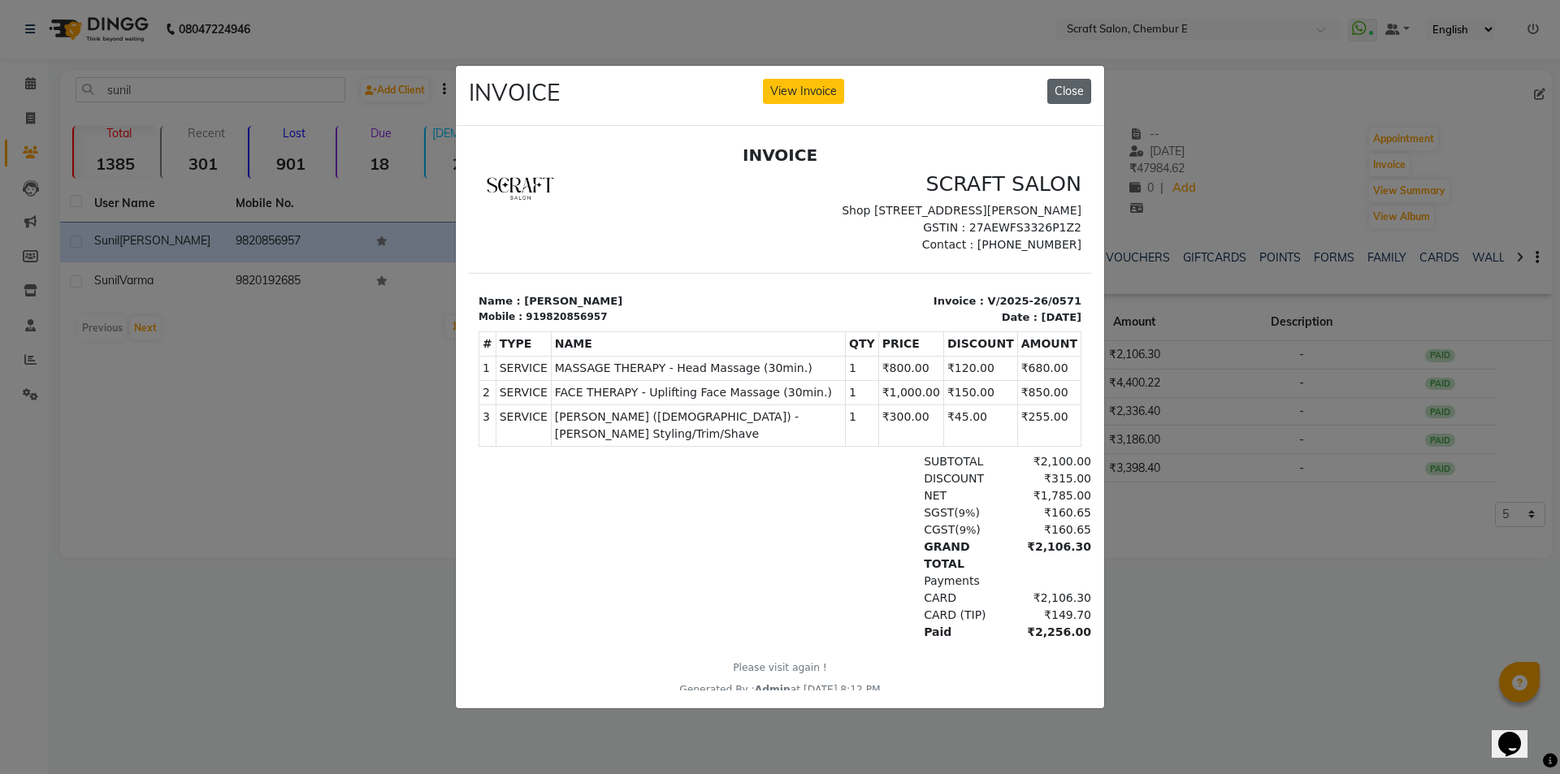
click at [1074, 80] on button "Close" at bounding box center [1069, 91] width 44 height 25
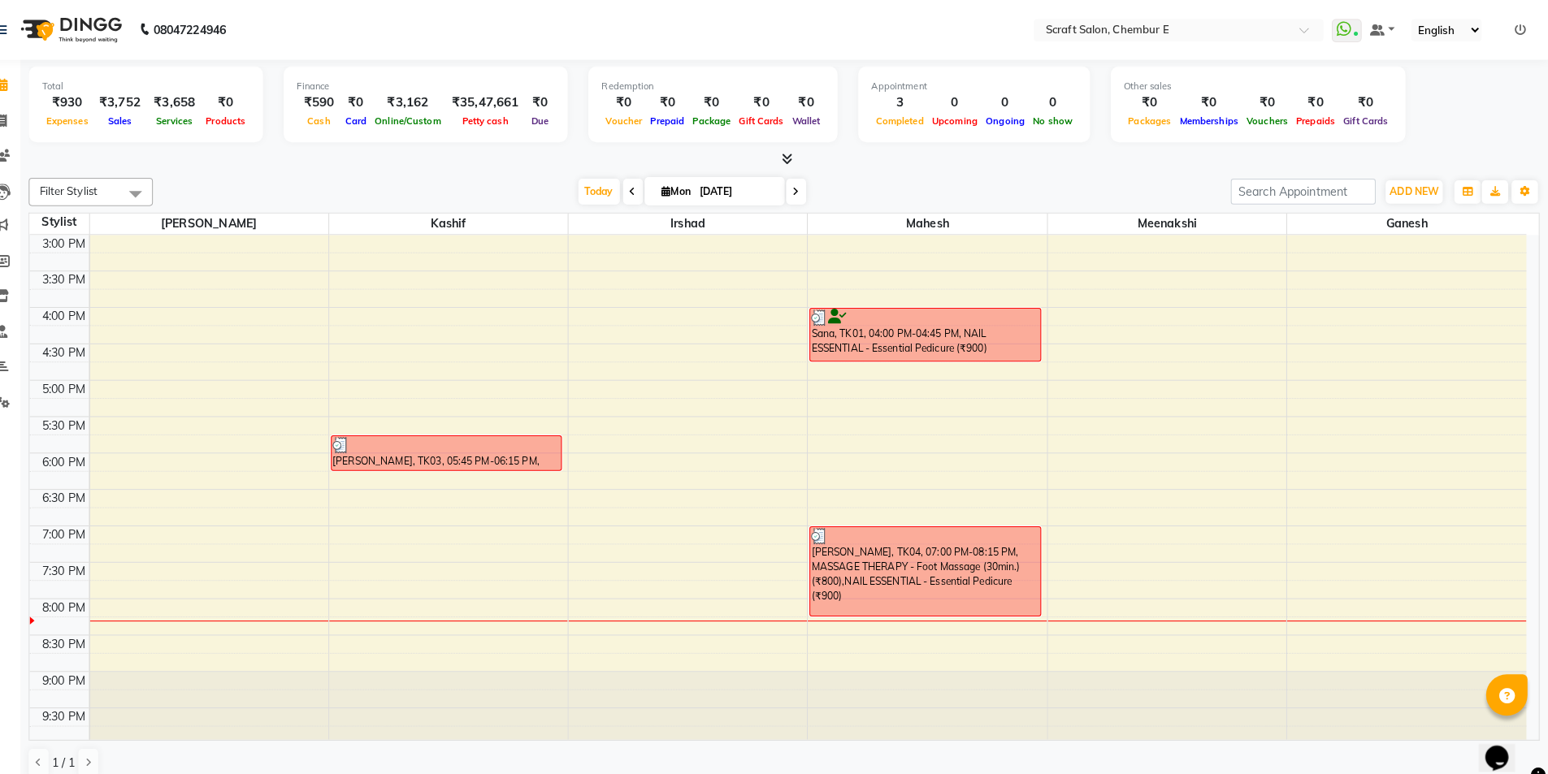
scroll to position [433, 0]
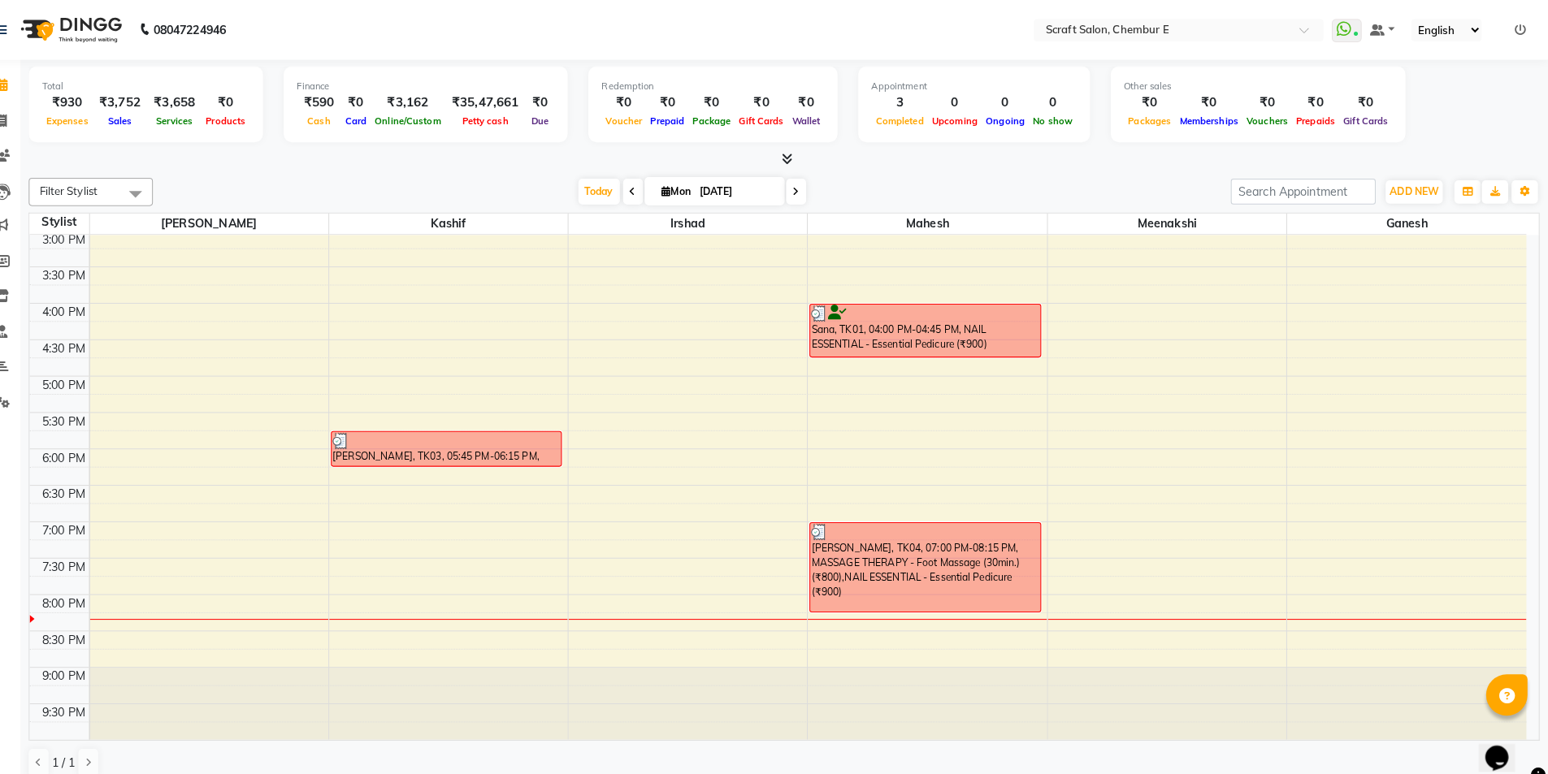
click at [796, 152] on icon at bounding box center [801, 155] width 11 height 12
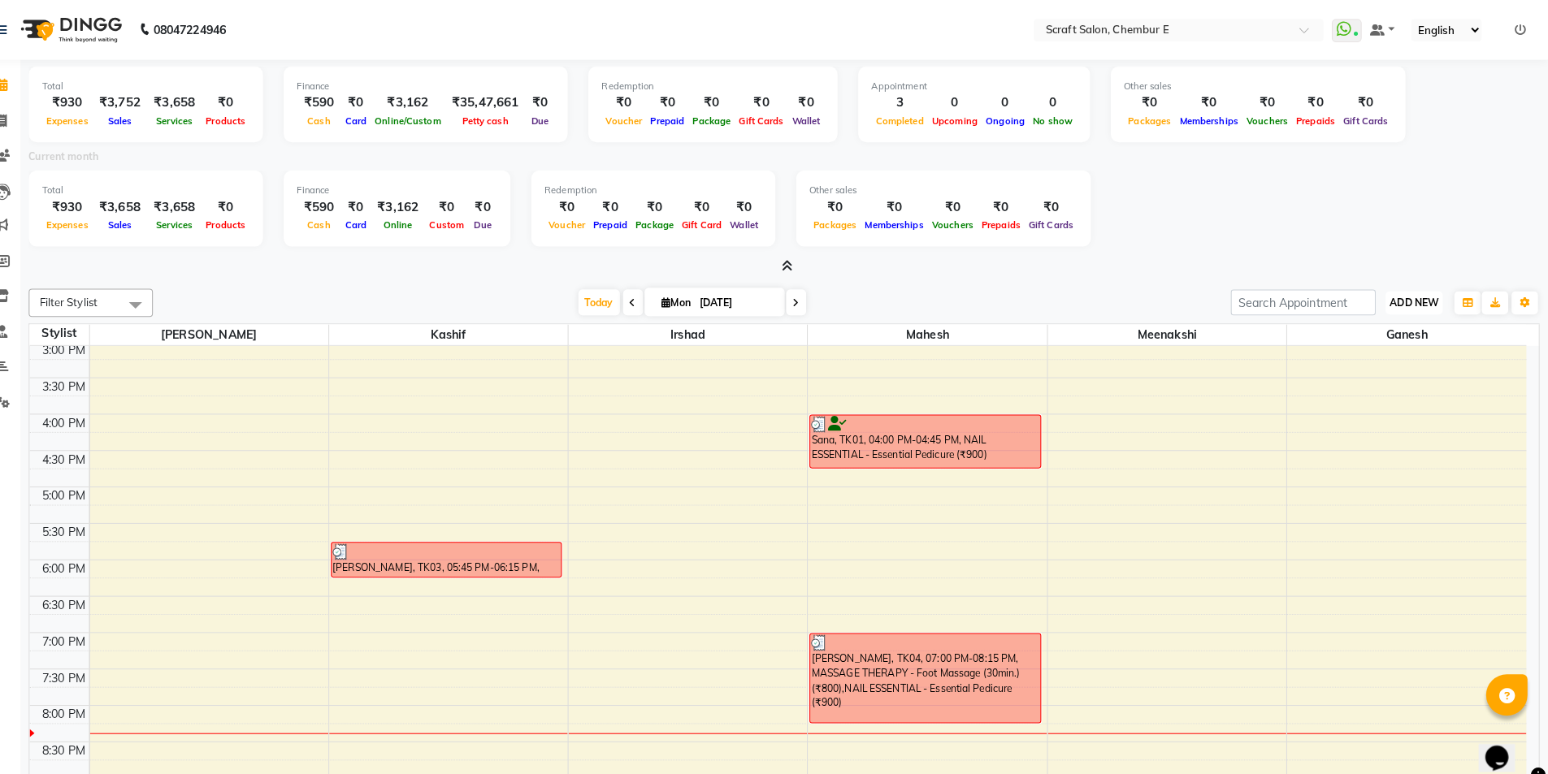
click at [1426, 293] on span "ADD NEW" at bounding box center [1416, 297] width 48 height 12
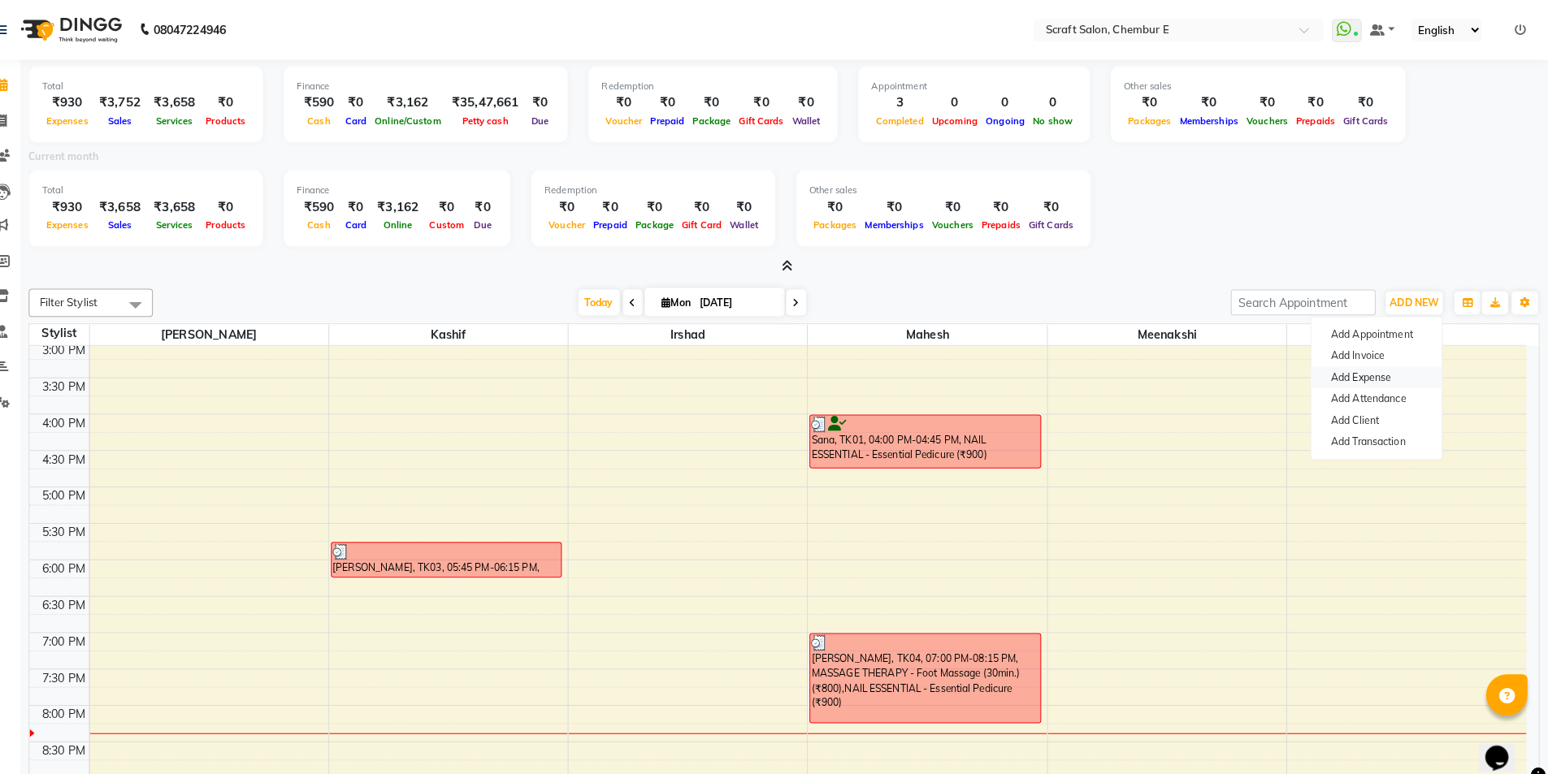
click at [1375, 370] on link "Add Expense" at bounding box center [1379, 370] width 128 height 21
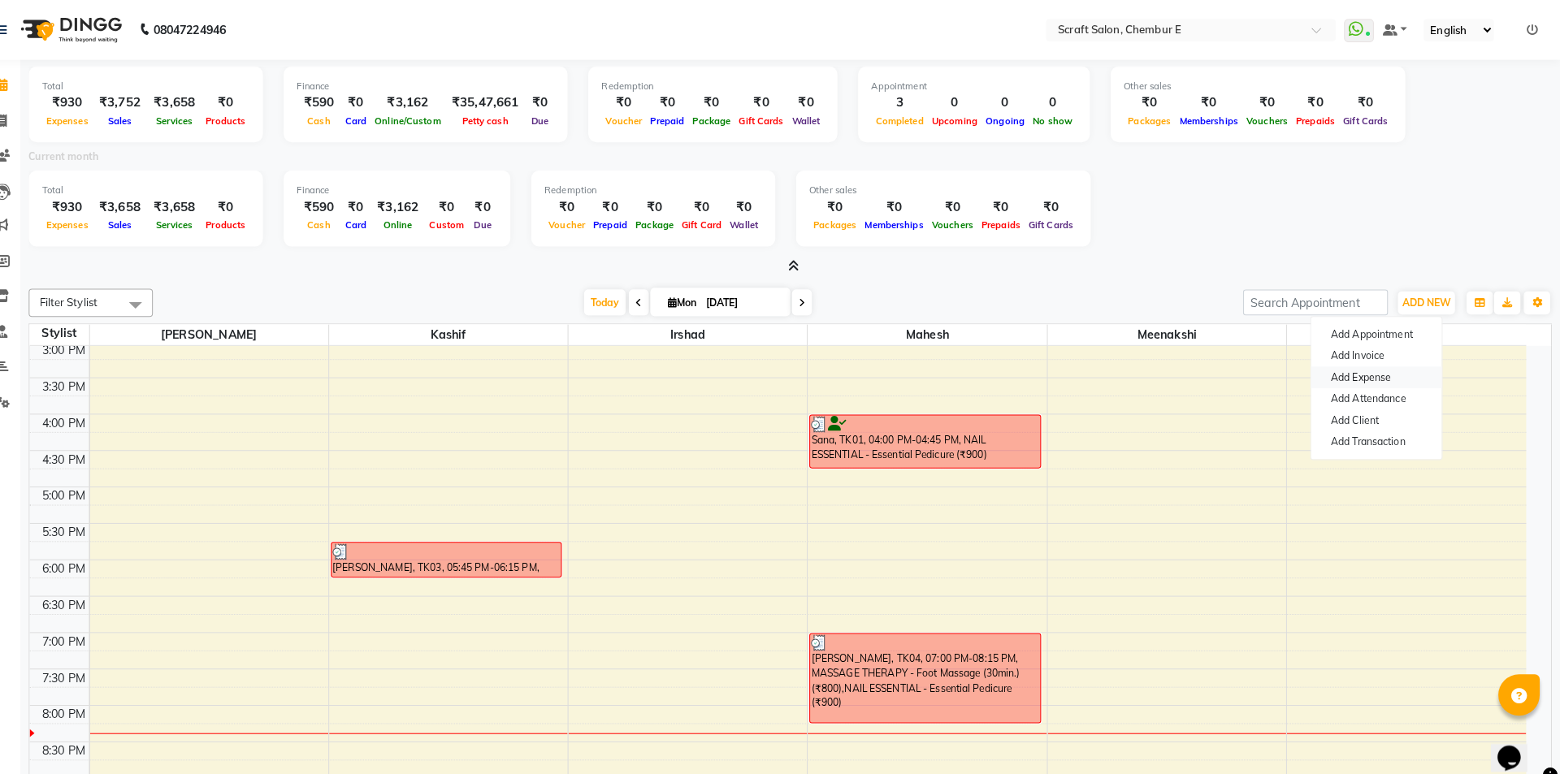
select select "1"
select select "2729"
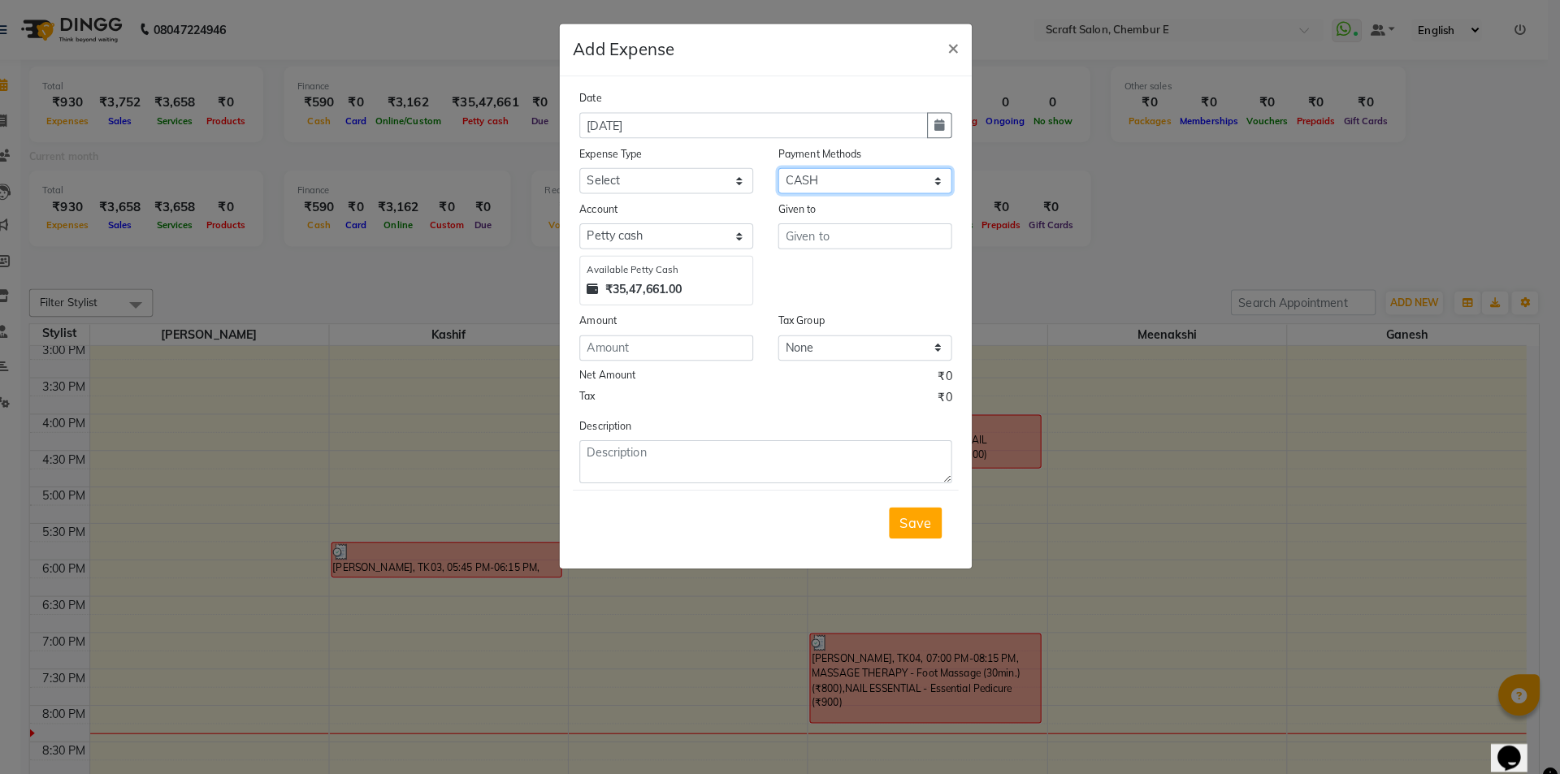
click at [816, 182] on select "Select CARD CASH UPI Prepaid Package Voucher Points Gift Card Wallet On Account" at bounding box center [877, 177] width 171 height 25
click at [792, 165] on select "Select CARD CASH UPI Prepaid Package Voucher Points Gift Card Wallet On Account" at bounding box center [877, 177] width 171 height 25
click at [822, 236] on input "text" at bounding box center [877, 231] width 171 height 25
click at [837, 262] on ngb-highlight "F rontdesk" at bounding box center [842, 266] width 60 height 16
type input "Frontdesk"
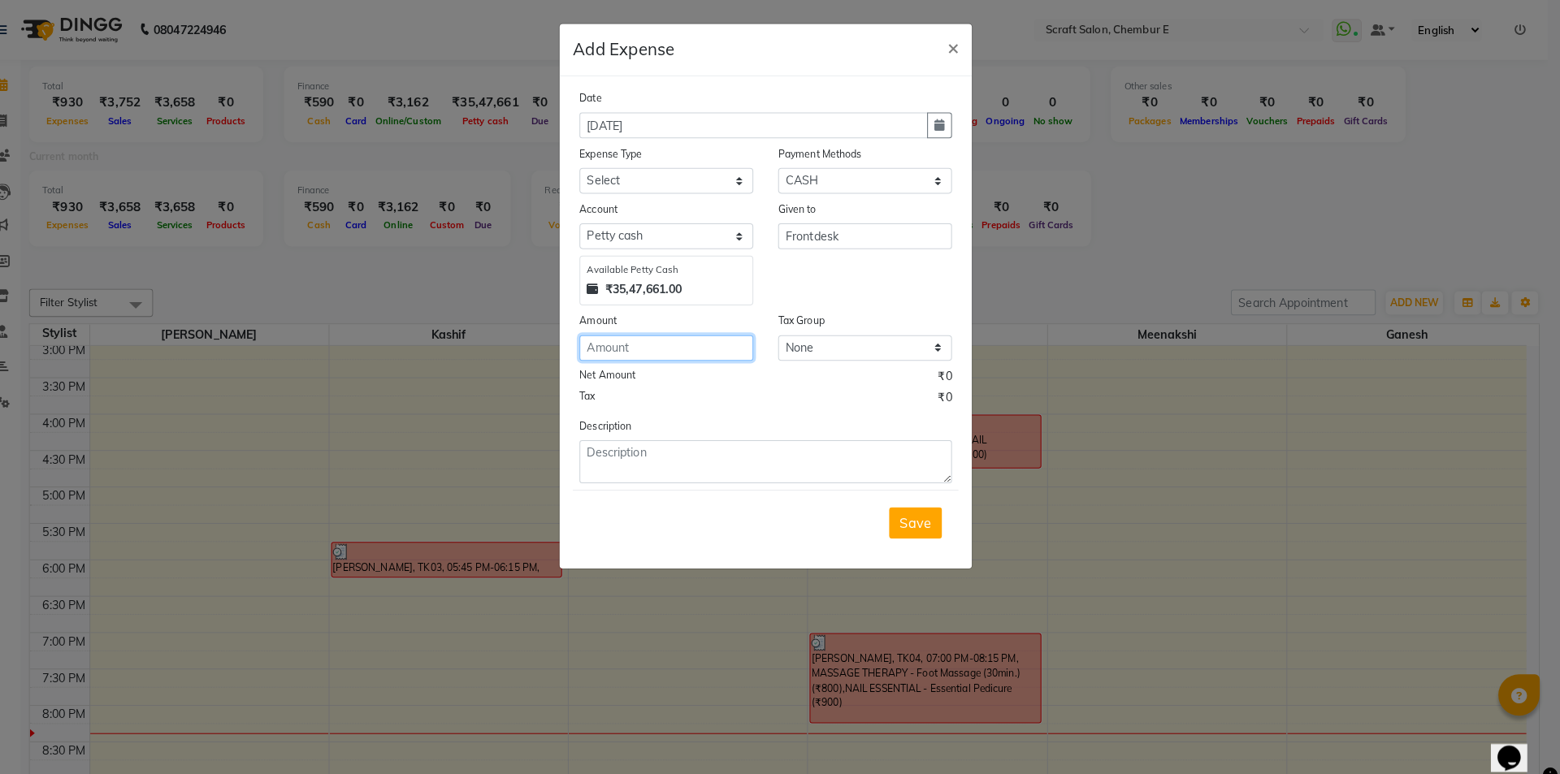
click at [690, 341] on input "number" at bounding box center [682, 341] width 171 height 25
type input "52"
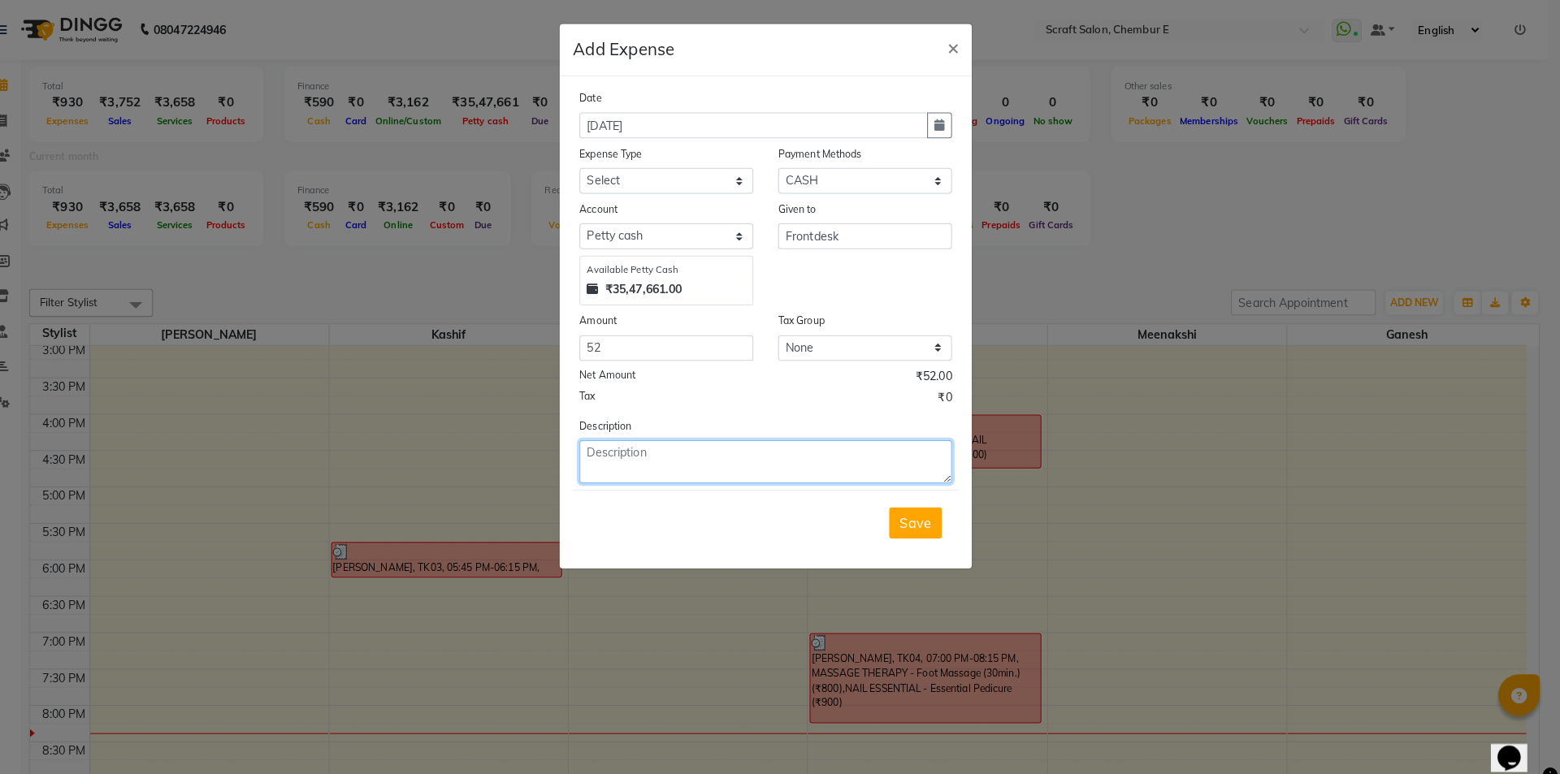
click at [673, 448] on textarea at bounding box center [780, 453] width 366 height 42
type textarea "Travelling expense for Jyoti to buy tissues"
click at [907, 516] on button "Save" at bounding box center [927, 513] width 52 height 31
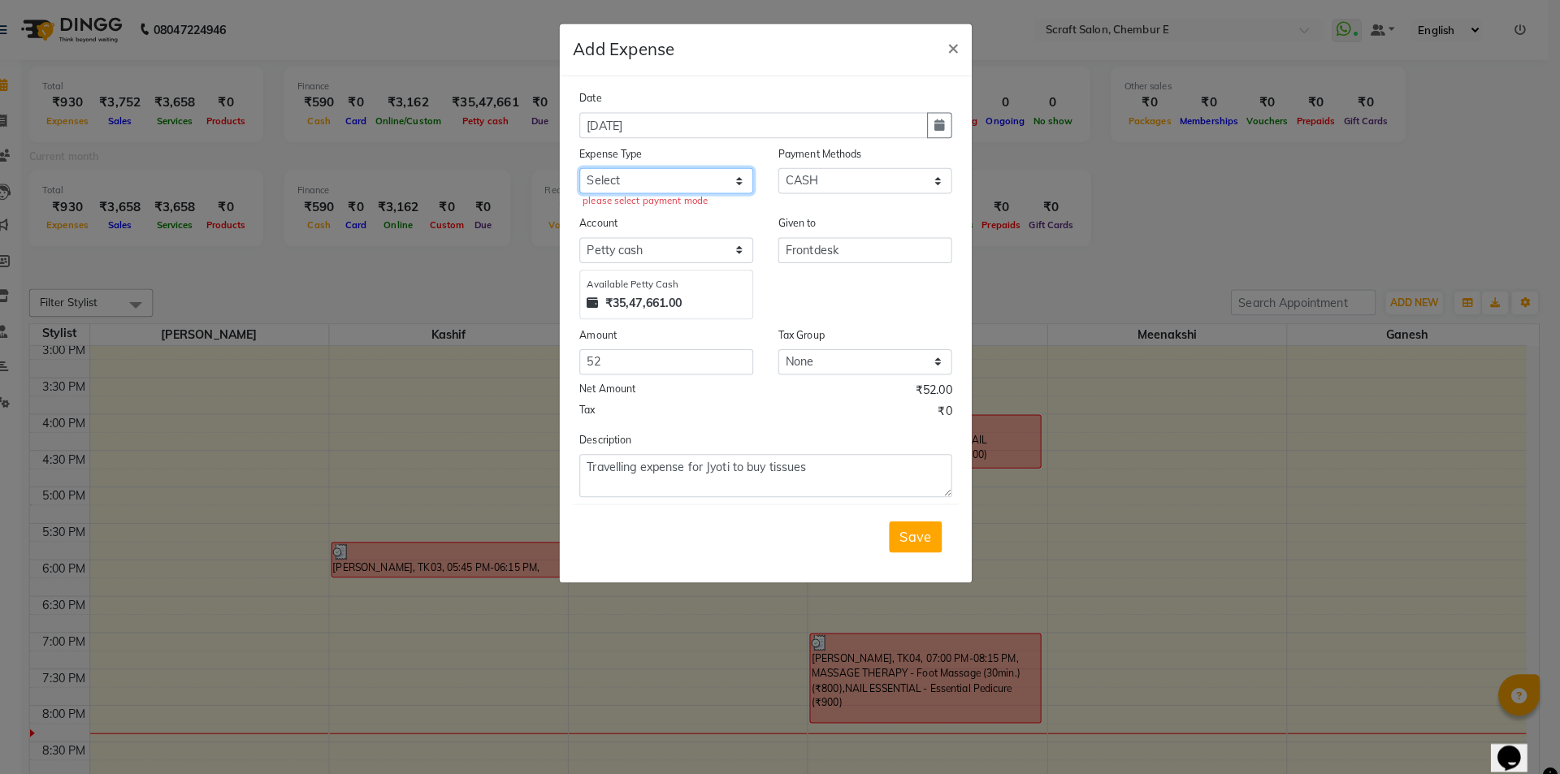
click at [751, 176] on select "Select Advance Salary Bank charges Car maintenance Cash transfer to bank Cash t…" at bounding box center [682, 177] width 171 height 25
select select "5807"
click at [597, 165] on select "Select Advance Salary Bank charges Car maintenance Cash transfer to bank Cash t…" at bounding box center [682, 177] width 171 height 25
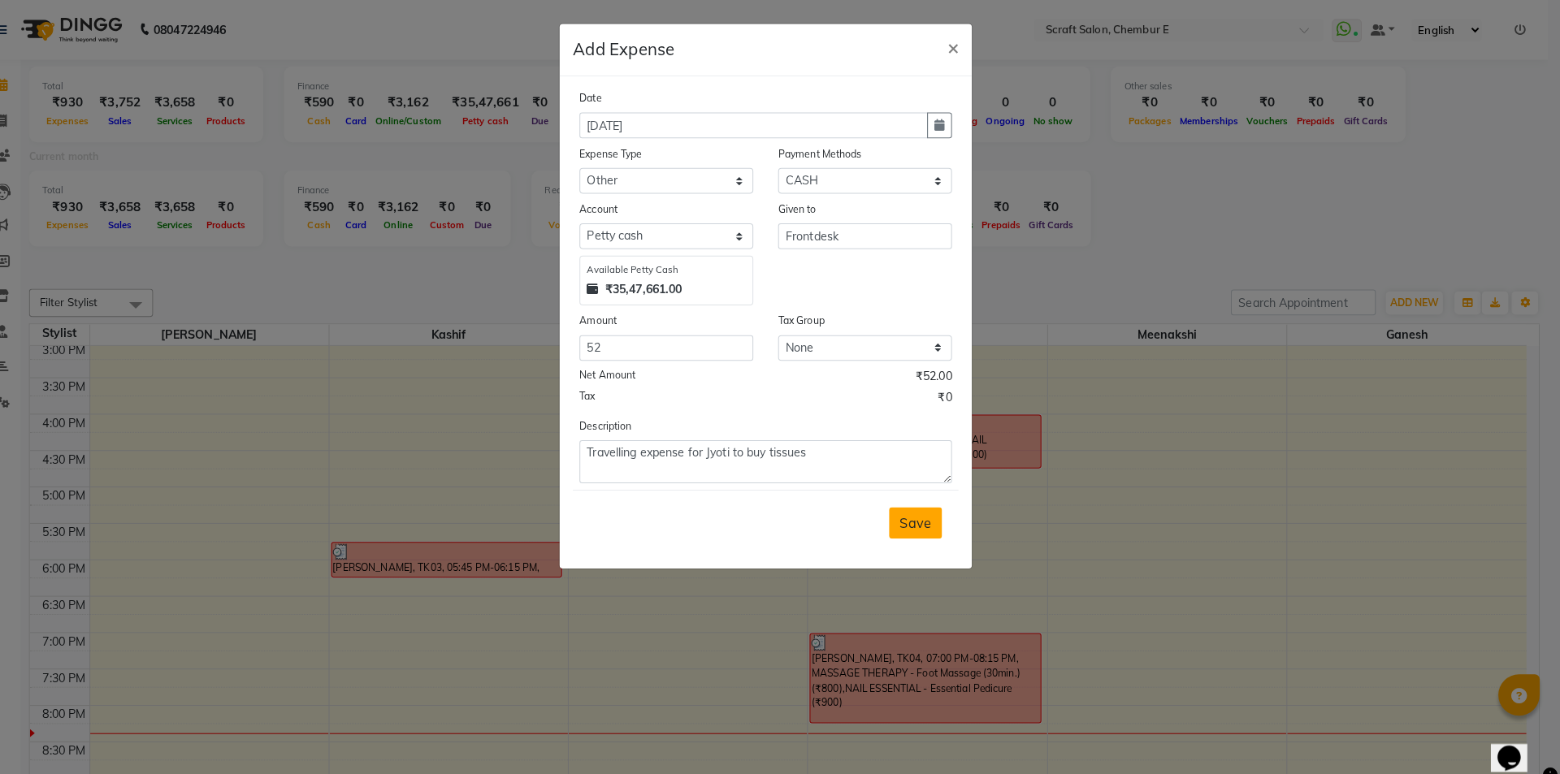
click at [929, 511] on span "Save" at bounding box center [927, 513] width 31 height 16
